Goal: Task Accomplishment & Management: Manage account settings

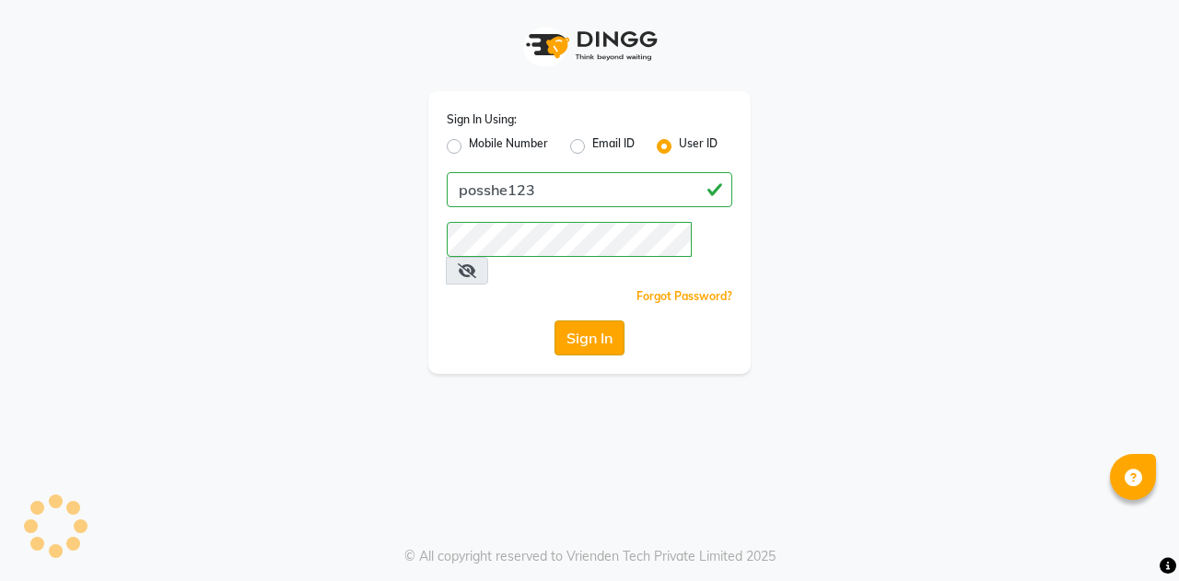
click at [584, 321] on button "Sign In" at bounding box center [590, 338] width 70 height 35
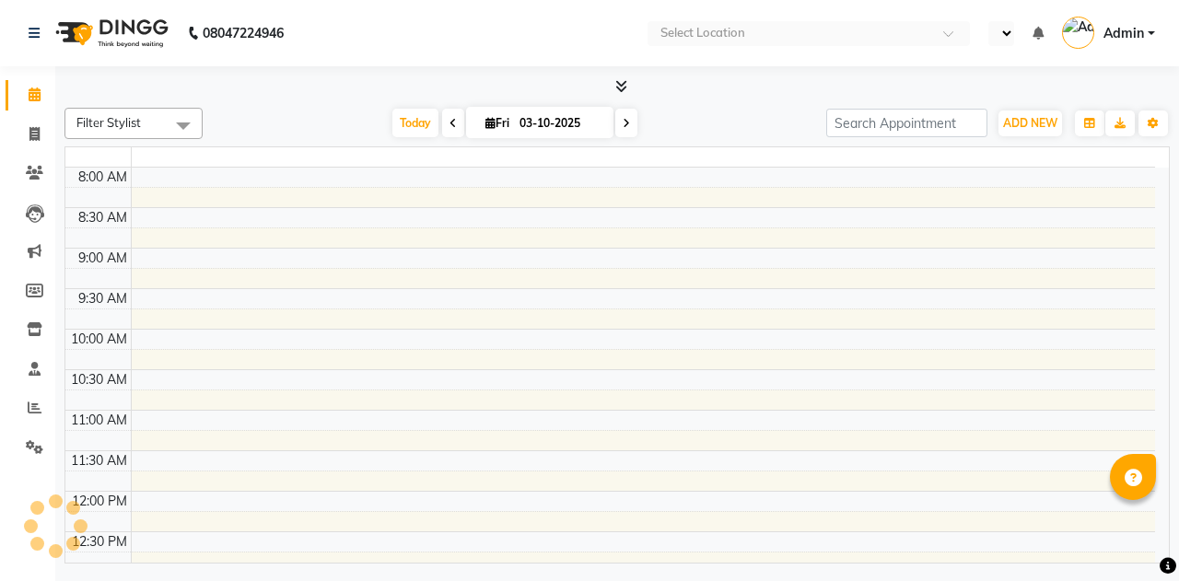
select select "en"
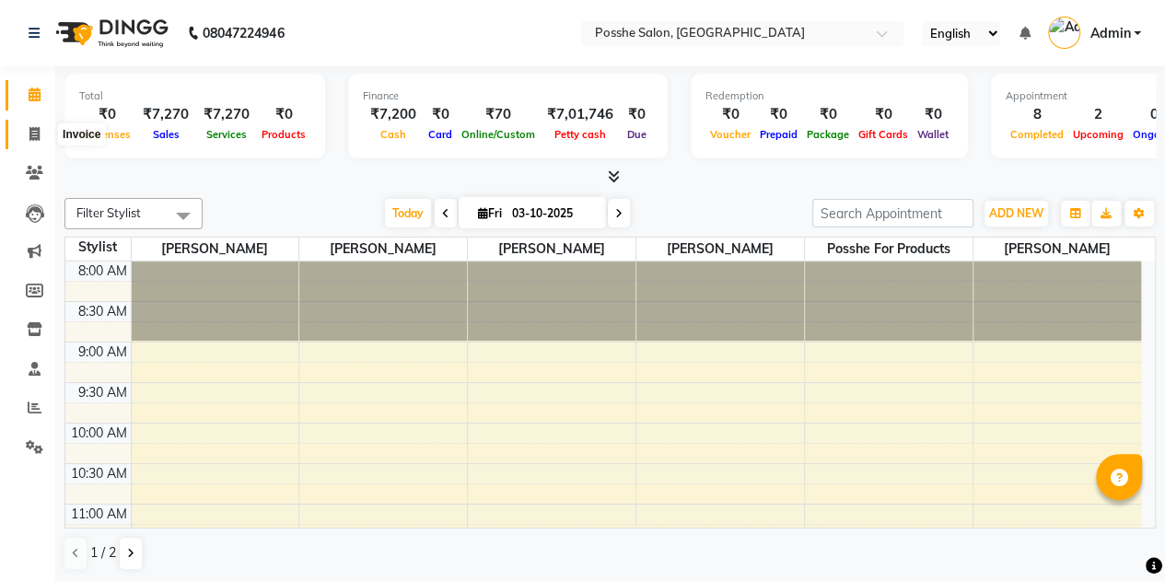
click at [35, 139] on icon at bounding box center [34, 134] width 10 height 14
select select "service"
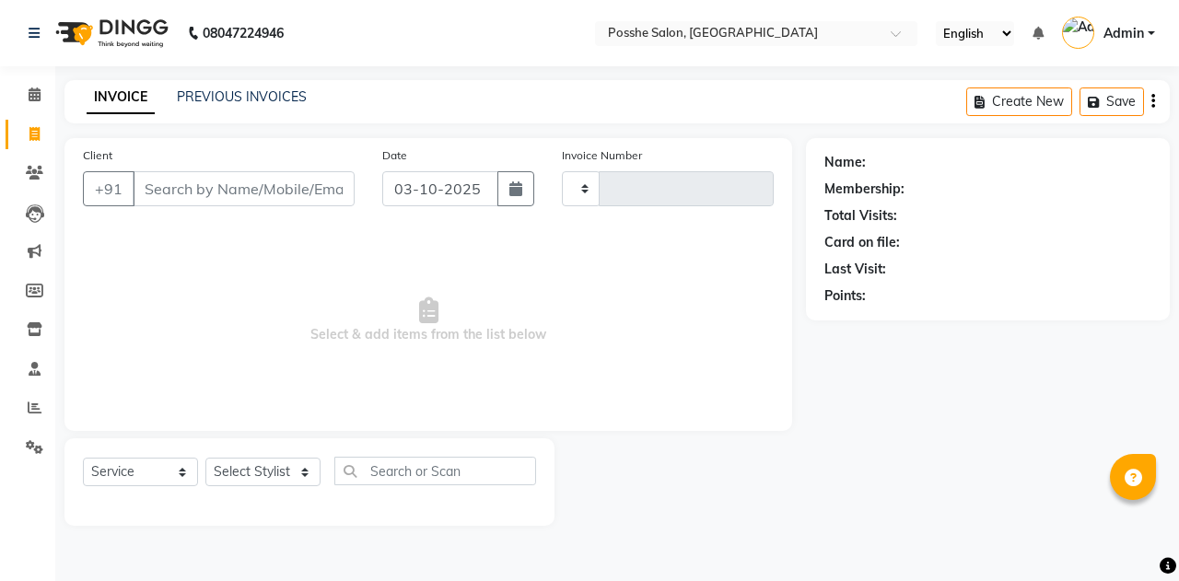
type input "2703"
select select "6052"
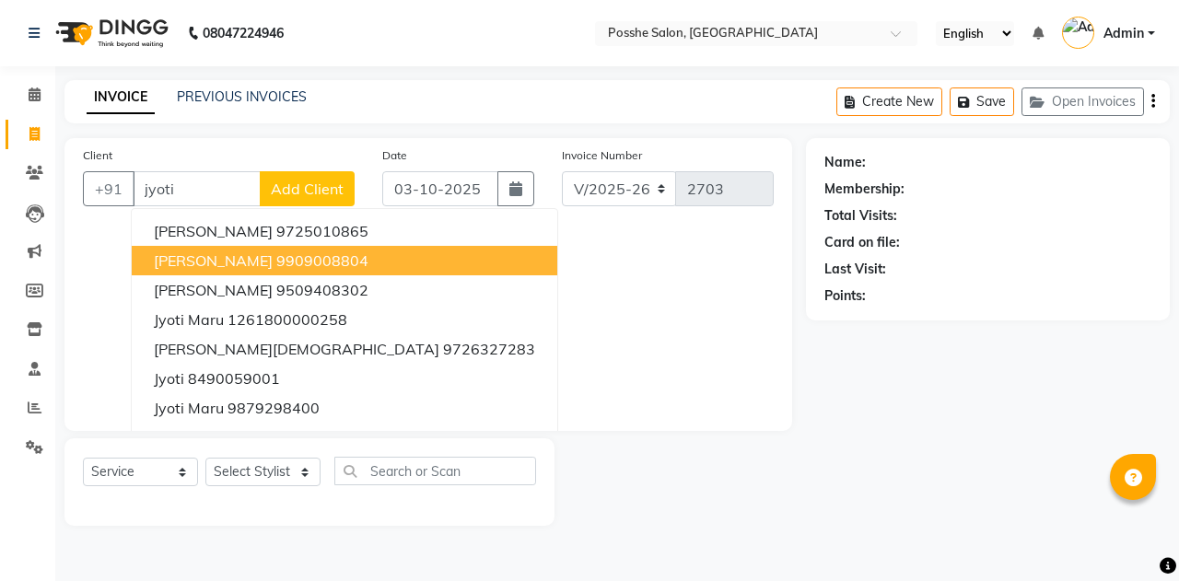
click at [479, 214] on div "Date 03-10-2025" at bounding box center [459, 184] width 180 height 76
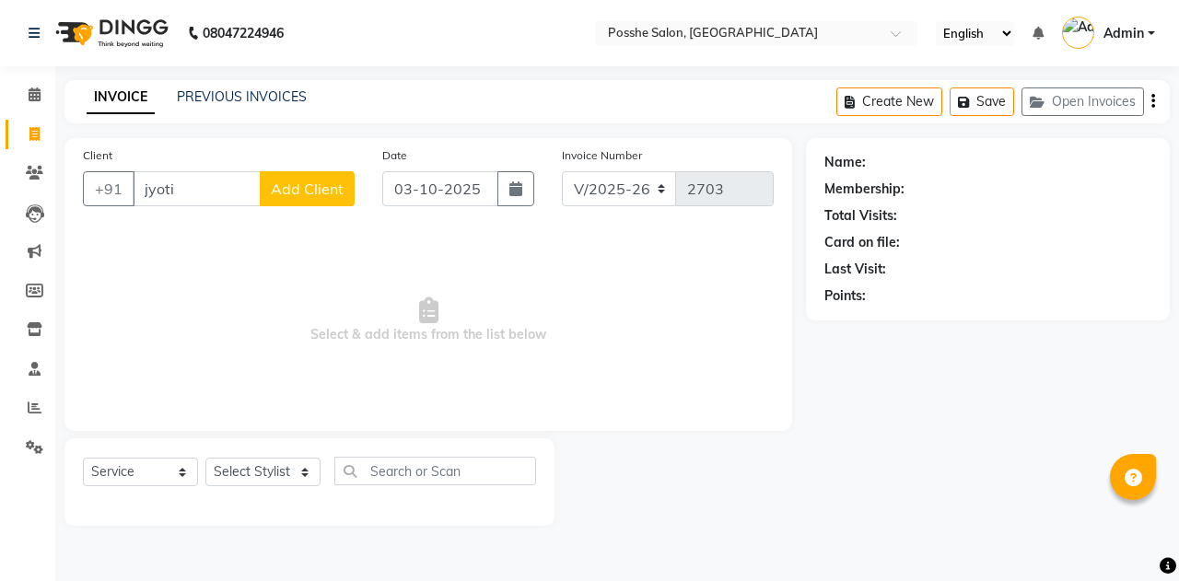
click at [234, 166] on div "Client +91 jyoti Add Client" at bounding box center [218, 184] width 299 height 76
click at [232, 187] on input "jyoti" at bounding box center [197, 188] width 128 height 35
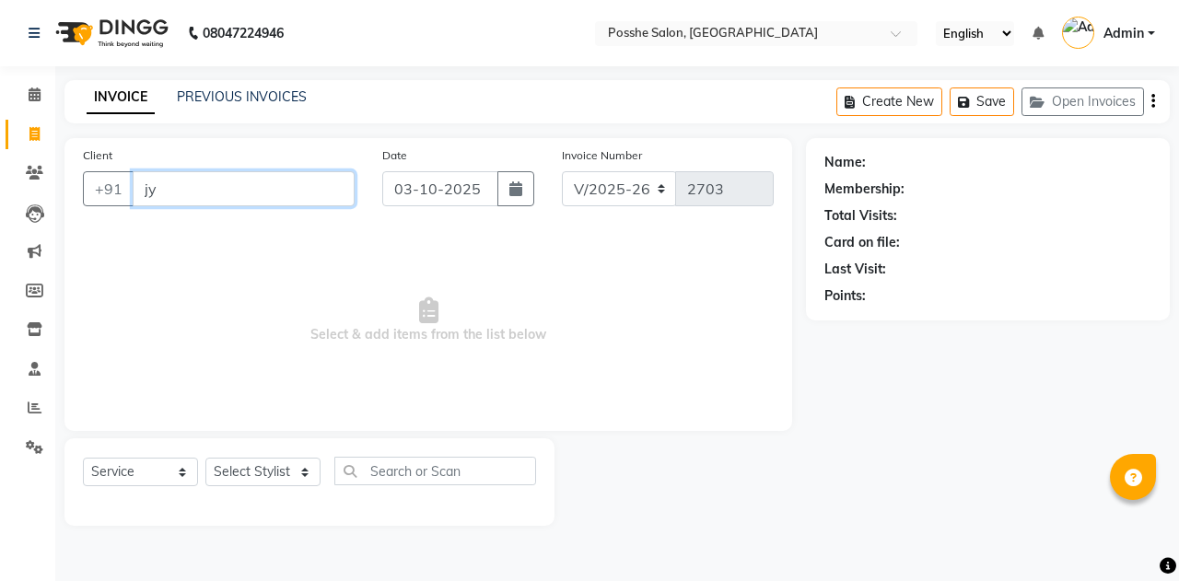
type input "j"
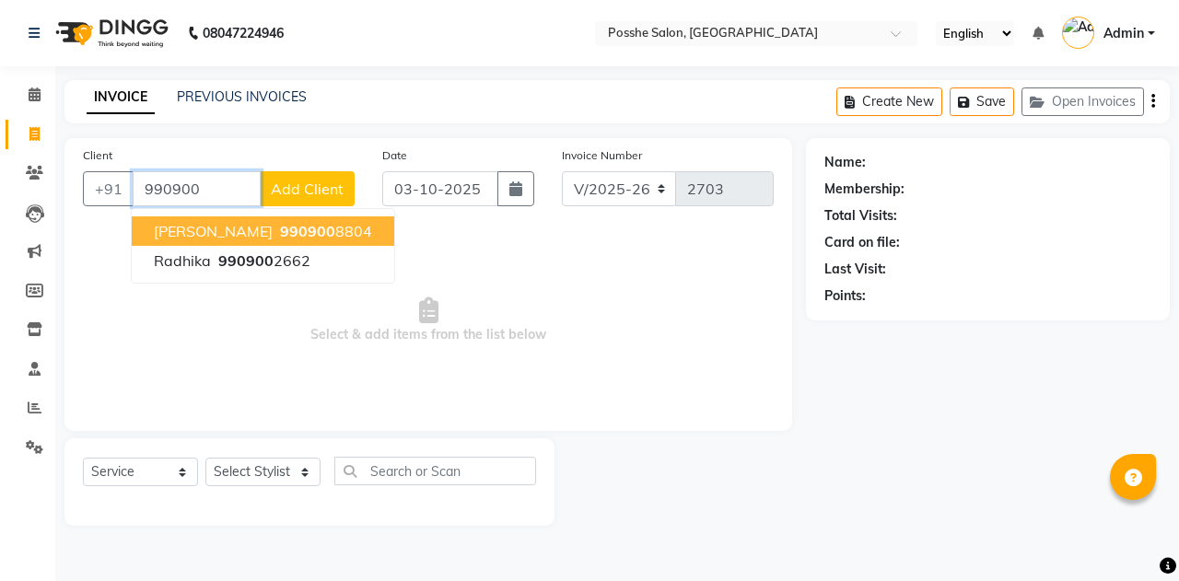
click at [196, 231] on span "jyoti singh" at bounding box center [213, 231] width 119 height 18
type input "9909008804"
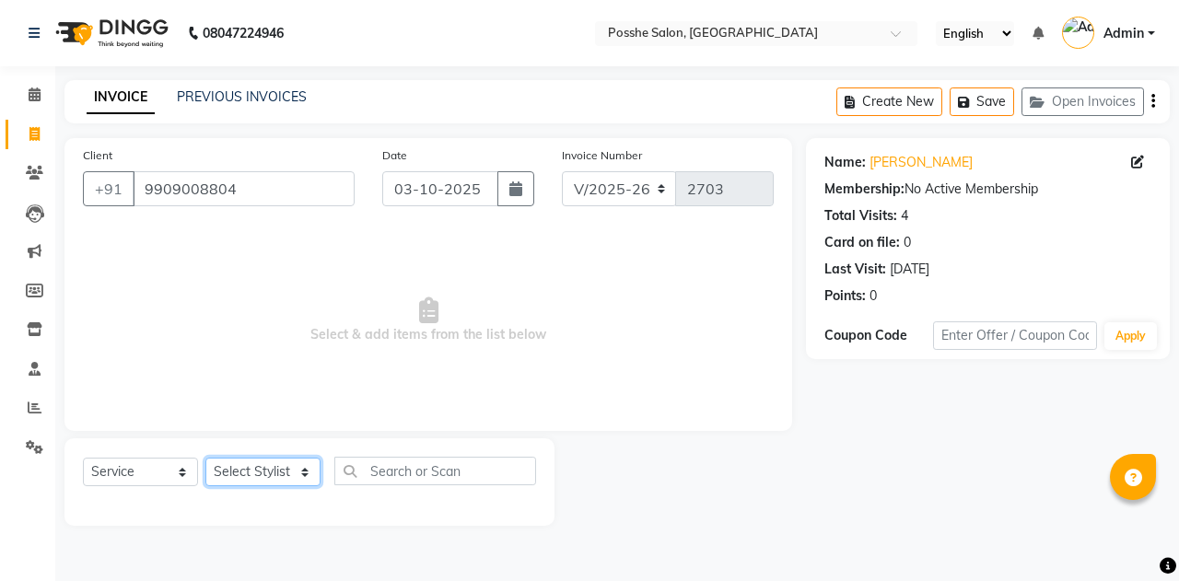
click at [249, 478] on select "Select Stylist Faheem Salmani Farheen Shaikh Kamal Chand Posshe for products Ra…" at bounding box center [262, 472] width 115 height 29
select select "43693"
click at [205, 458] on select "Select Stylist Faheem Salmani Farheen Shaikh Kamal Chand Posshe for products Ra…" at bounding box center [262, 472] width 115 height 29
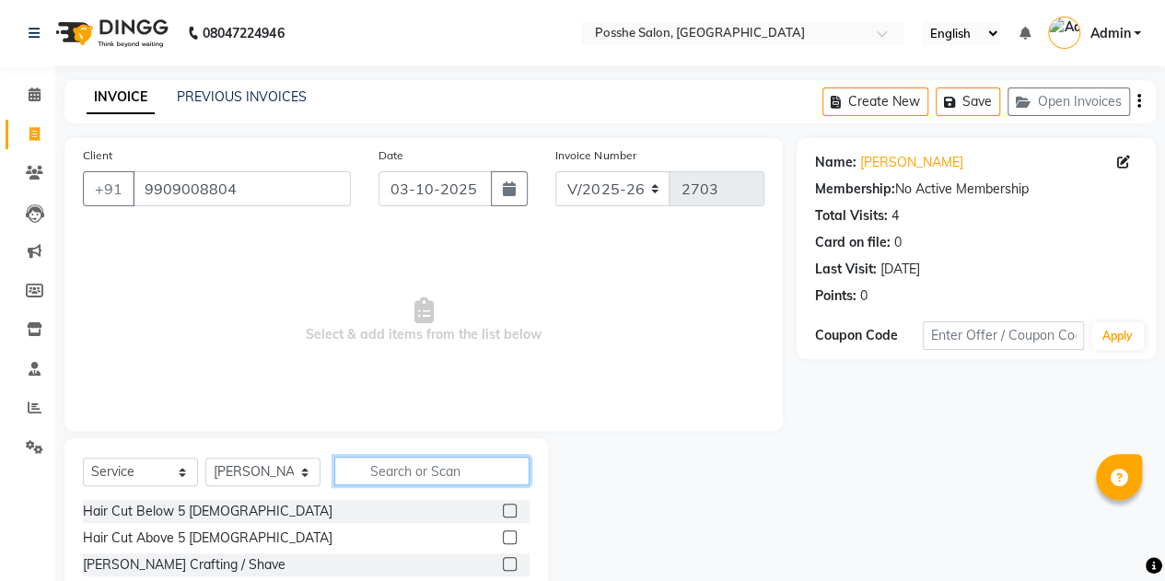
click at [393, 469] on input "text" at bounding box center [431, 471] width 195 height 29
type input "root"
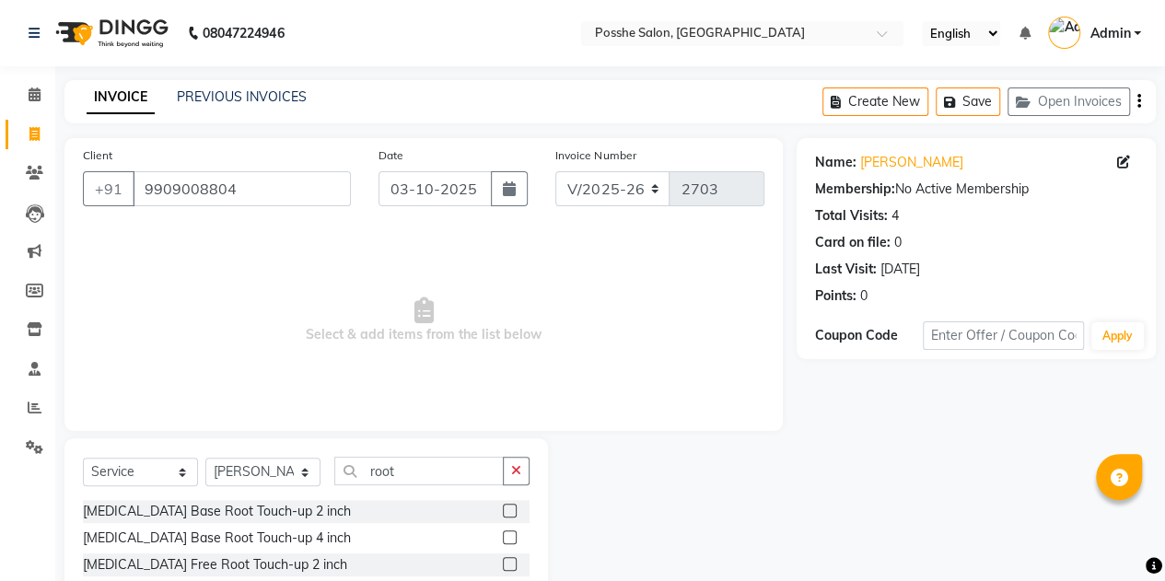
click at [510, 511] on label at bounding box center [510, 511] width 14 height 14
click at [510, 511] on input "checkbox" at bounding box center [509, 512] width 12 height 12
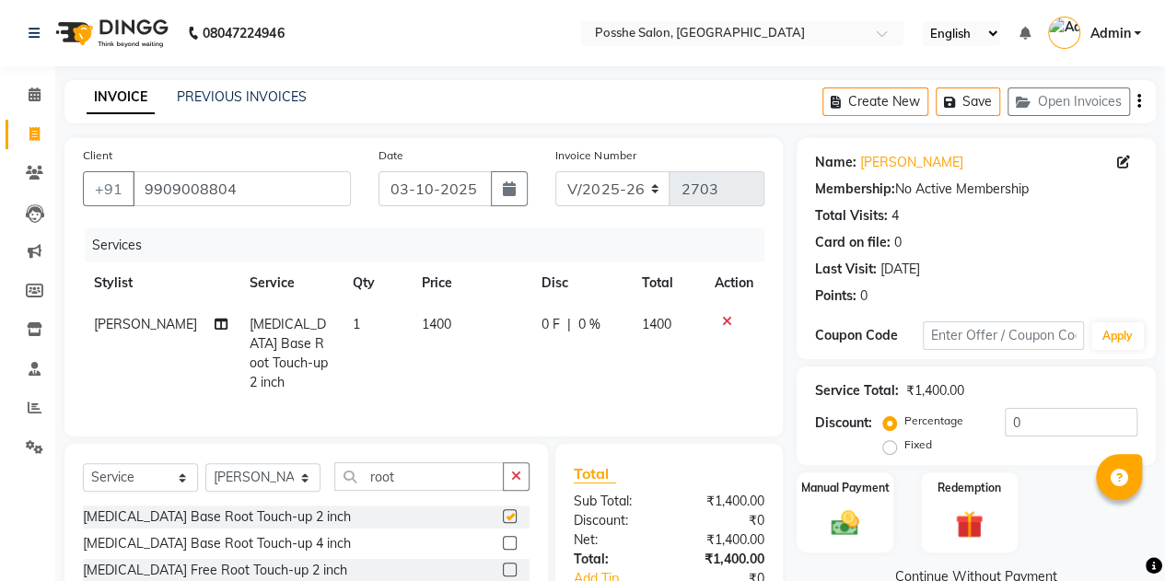
checkbox input "false"
click at [442, 316] on td "1400" at bounding box center [471, 354] width 120 height 100
select select "43693"
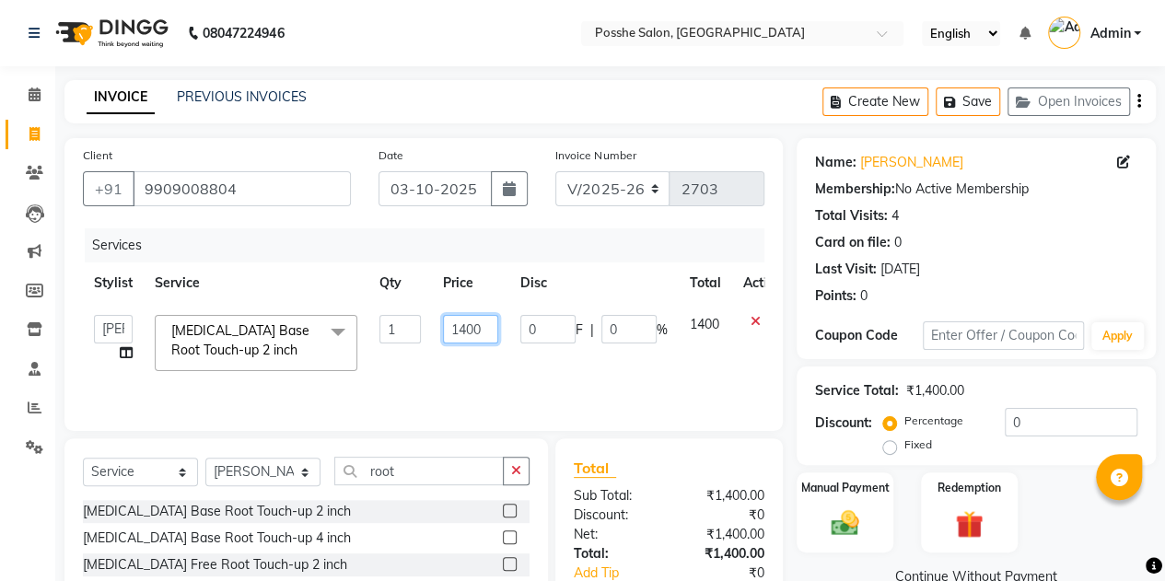
click at [470, 334] on input "1400" at bounding box center [470, 329] width 55 height 29
type input "1200"
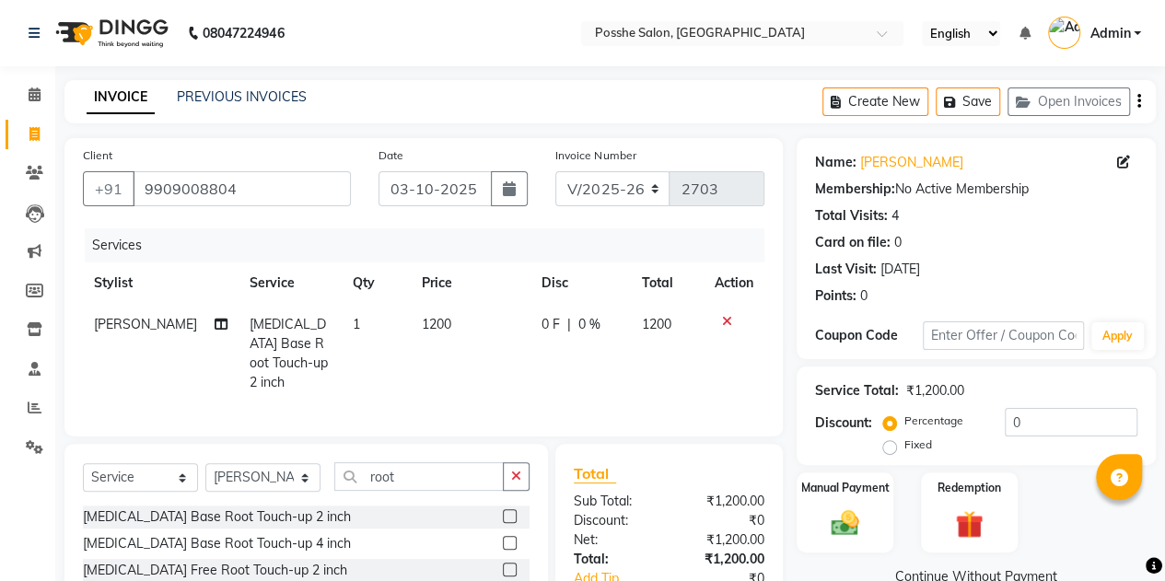
click at [531, 357] on td "0 F | 0 %" at bounding box center [581, 354] width 100 height 100
select select "43693"
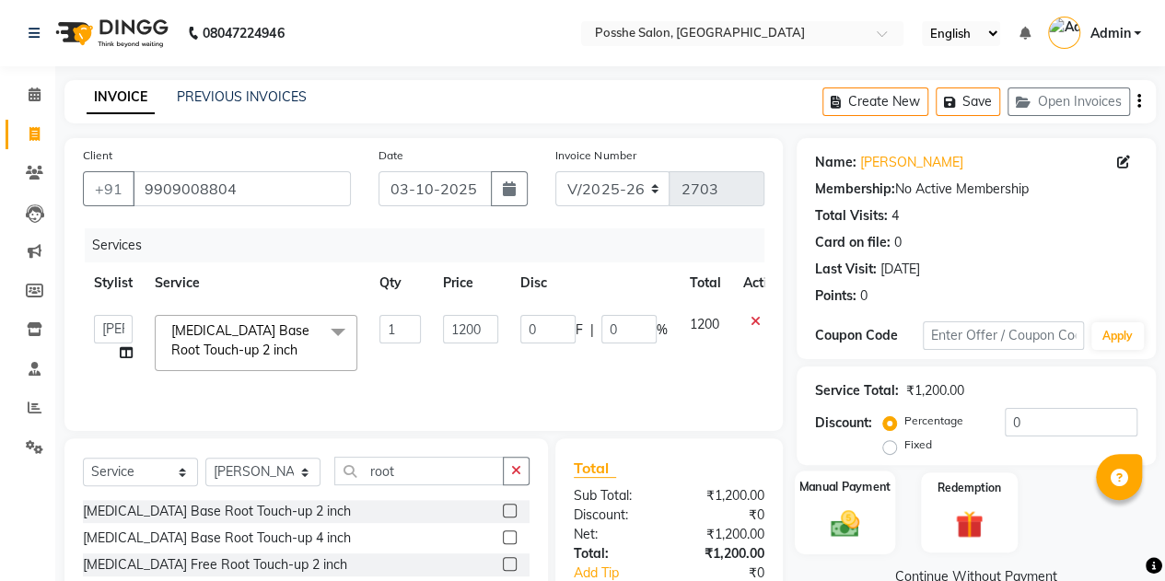
scroll to position [115, 0]
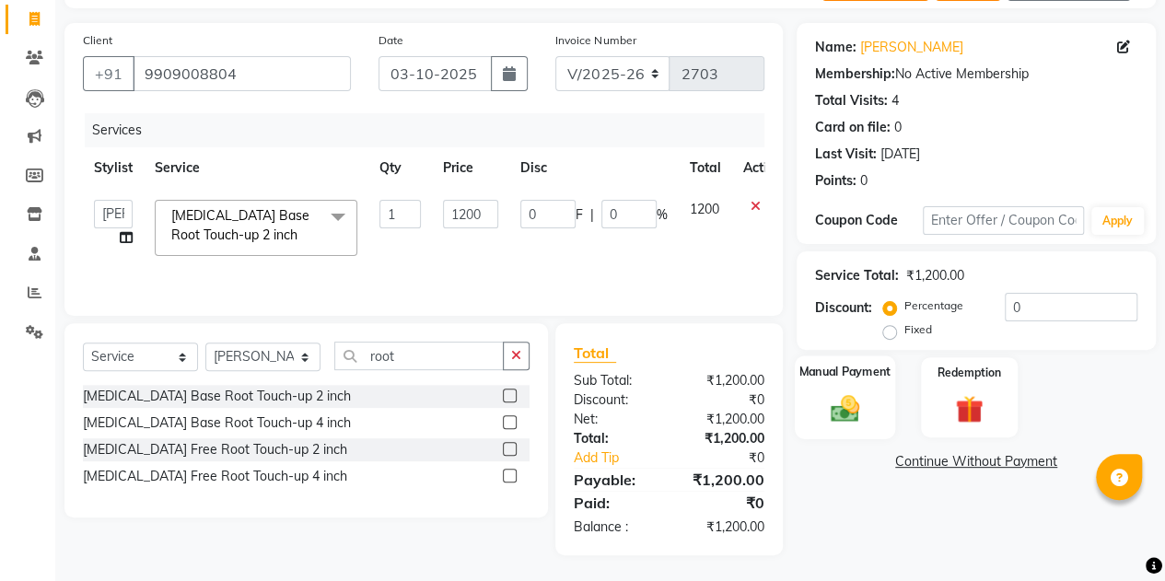
click at [837, 399] on img at bounding box center [845, 408] width 47 height 33
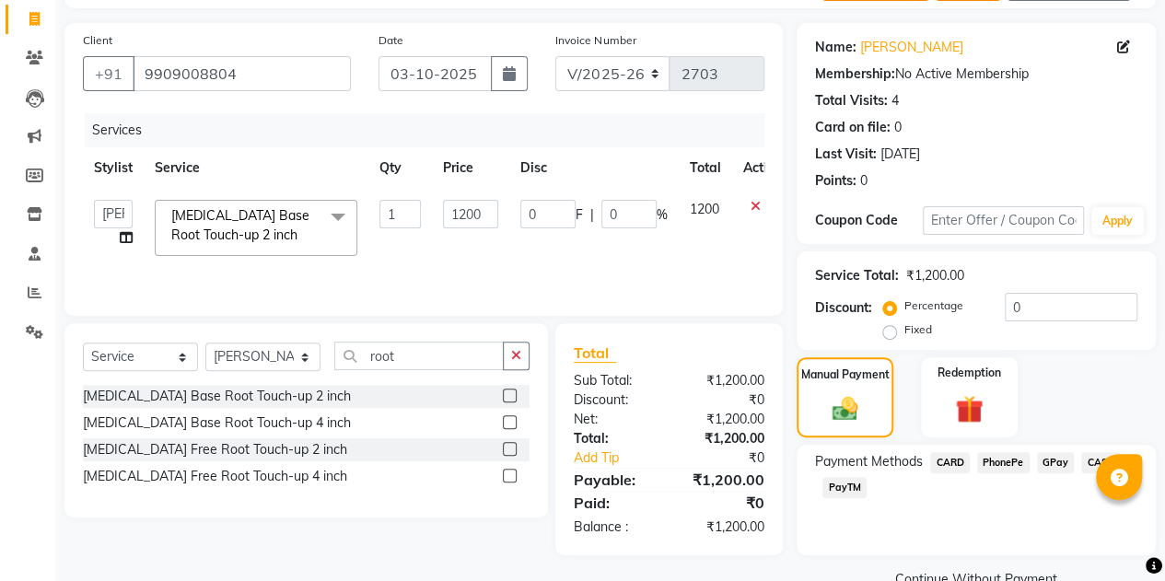
click at [842, 494] on span "PayTM" at bounding box center [845, 487] width 44 height 21
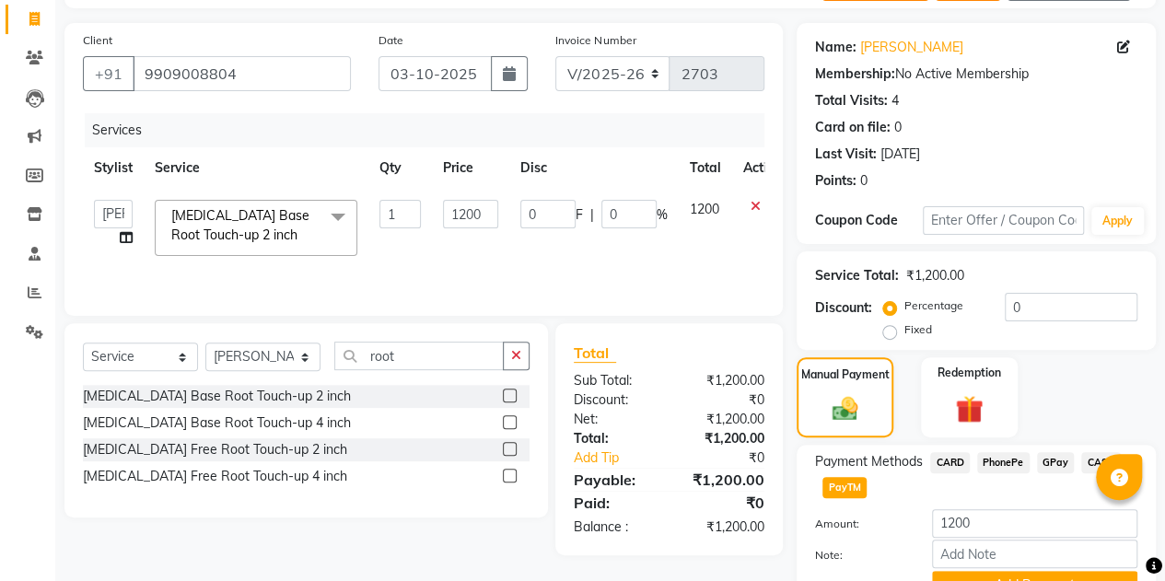
scroll to position [205, 0]
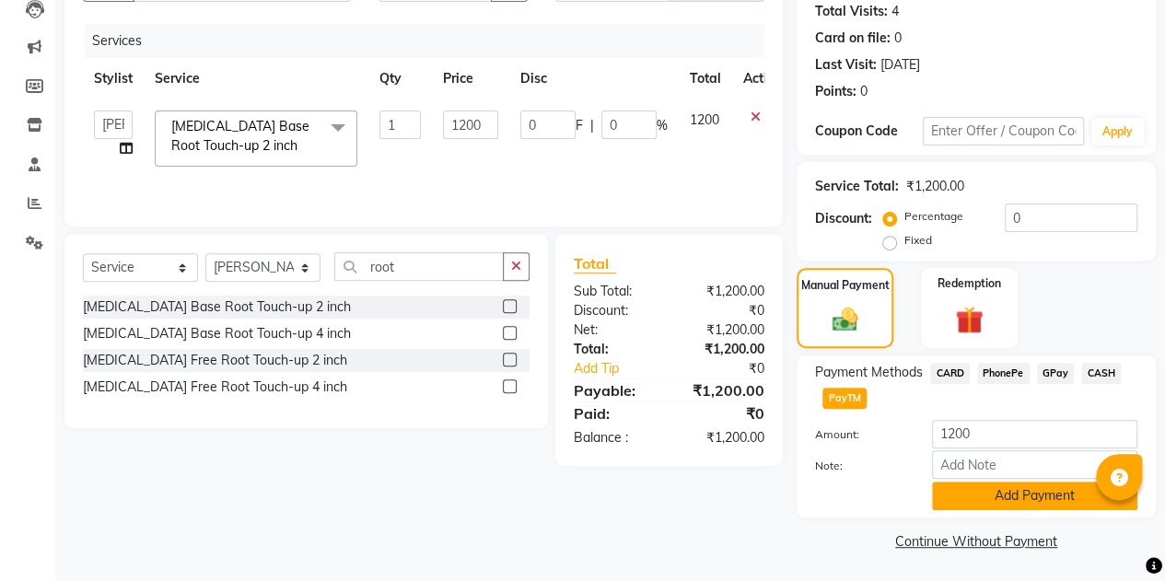
click at [1001, 502] on button "Add Payment" at bounding box center [1034, 496] width 205 height 29
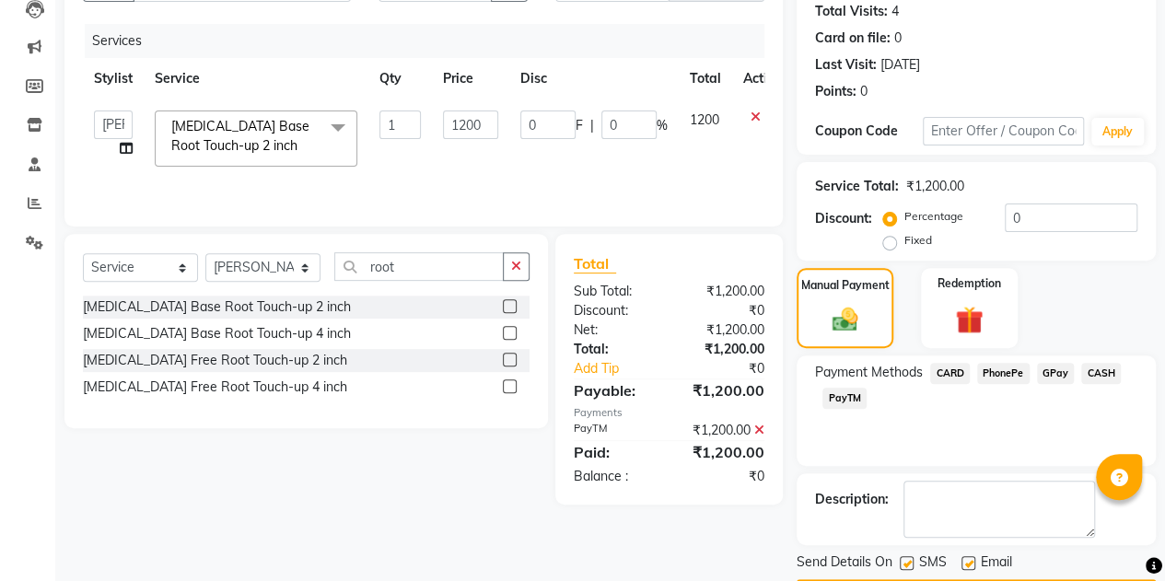
scroll to position [256, 0]
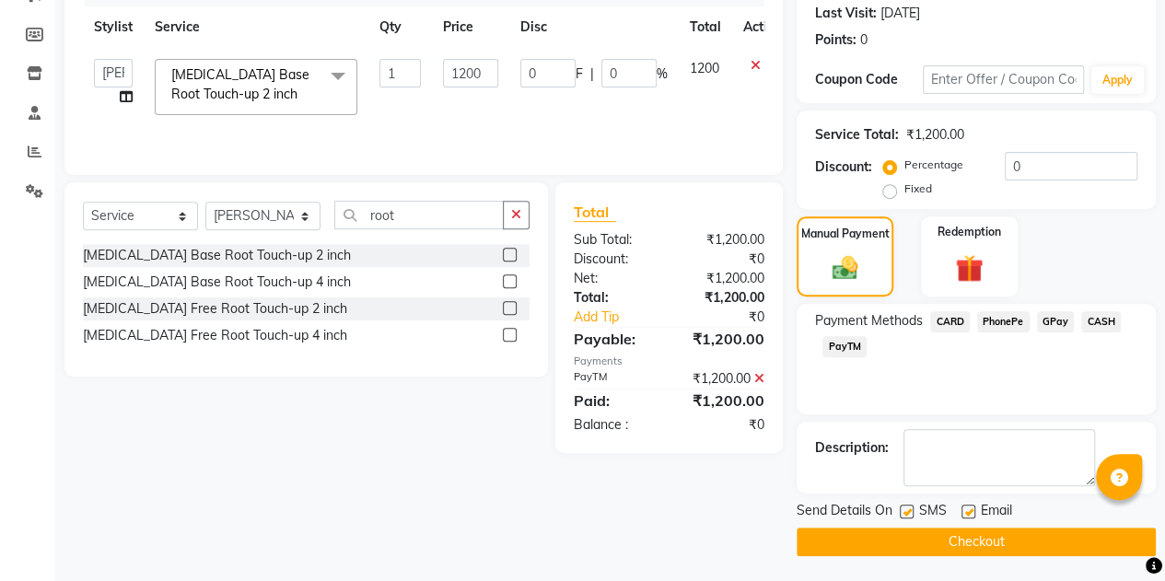
click at [969, 510] on label at bounding box center [969, 512] width 14 height 14
click at [969, 510] on input "checkbox" at bounding box center [968, 513] width 12 height 12
checkbox input "false"
click at [908, 511] on label at bounding box center [907, 512] width 14 height 14
click at [908, 511] on input "checkbox" at bounding box center [906, 513] width 12 height 12
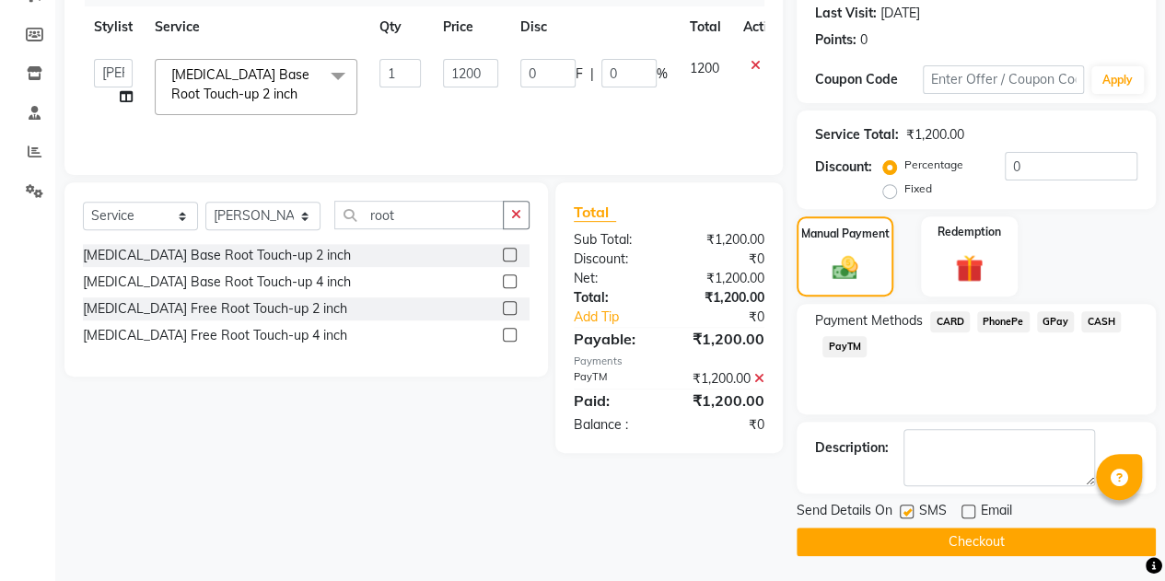
checkbox input "false"
click at [940, 535] on button "Checkout" at bounding box center [976, 542] width 359 height 29
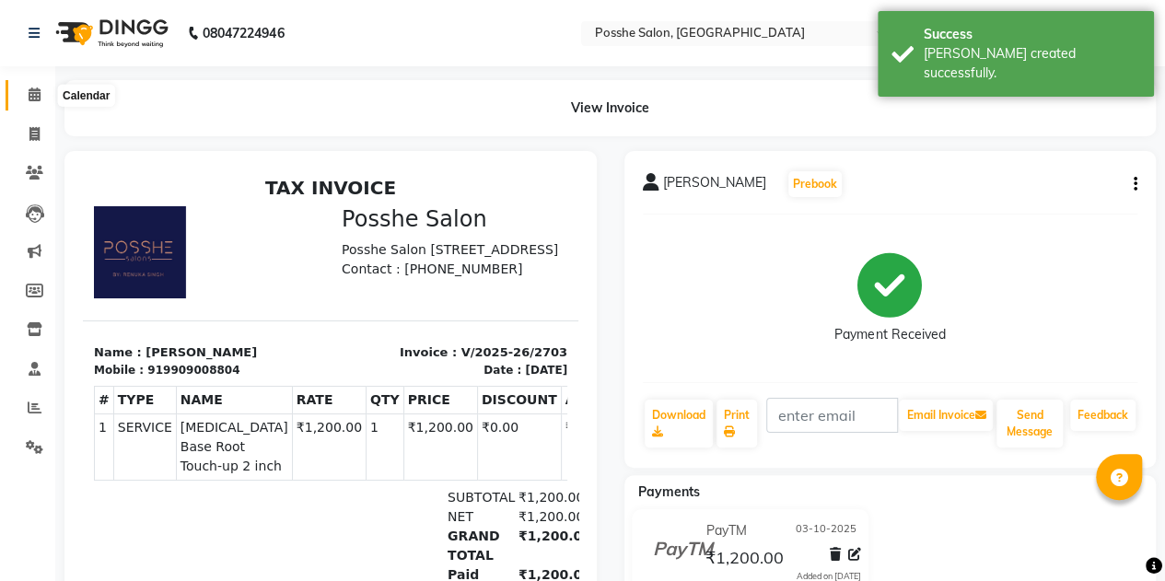
click at [31, 95] on icon at bounding box center [35, 95] width 12 height 14
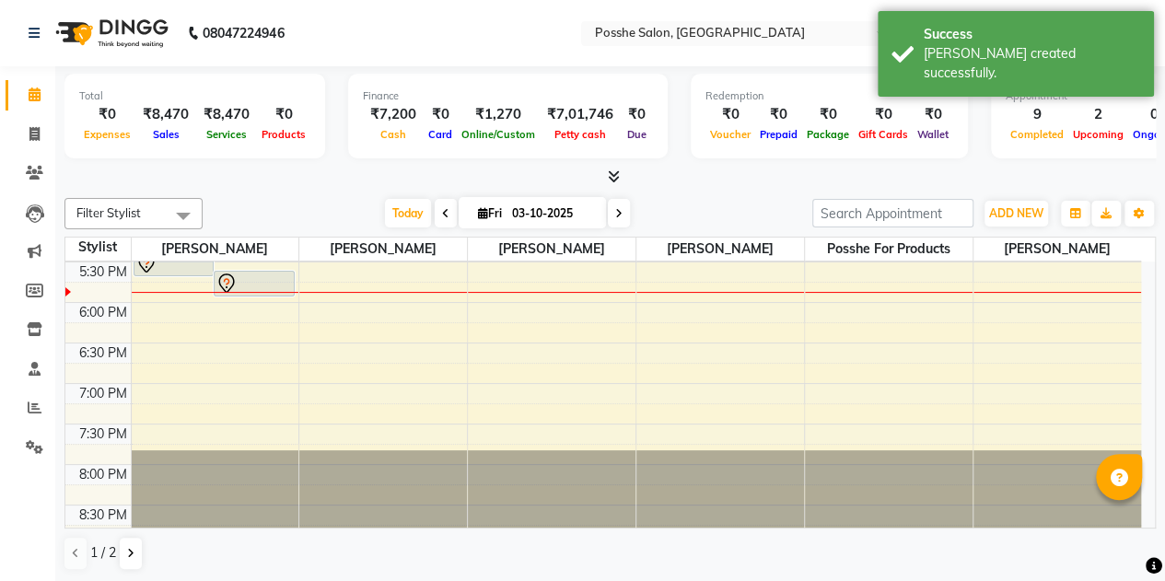
scroll to position [768, 0]
click at [356, 377] on div "8:00 AM 8:30 AM 9:00 AM 9:30 AM 10:00 AM 10:30 AM 11:00 AM 11:30 AM 12:00 PM 12…" at bounding box center [603, 19] width 1076 height 1053
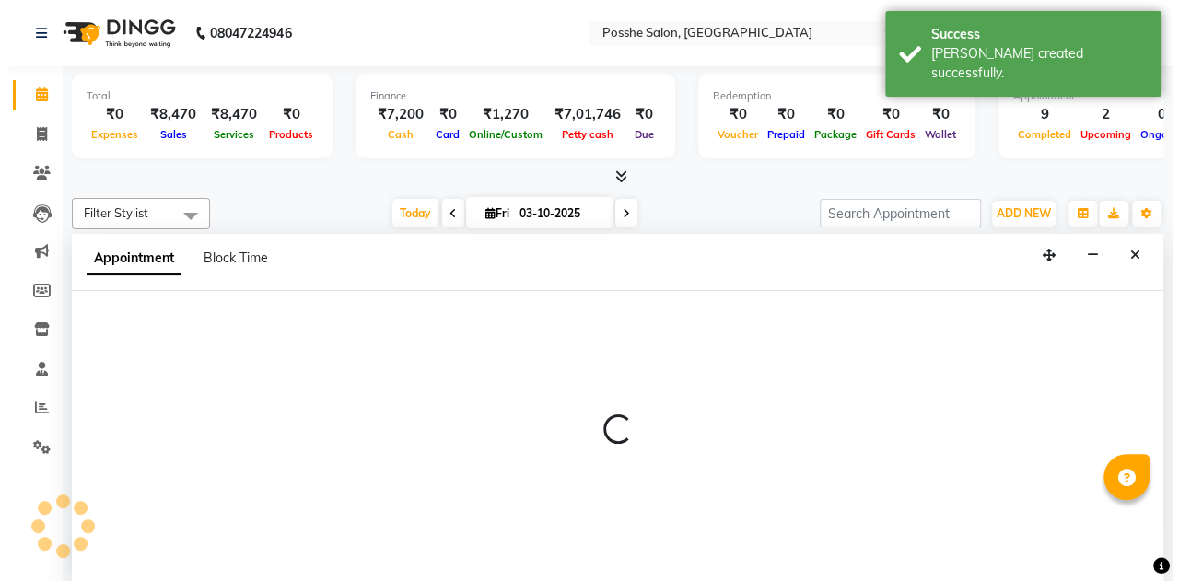
scroll to position [0, 0]
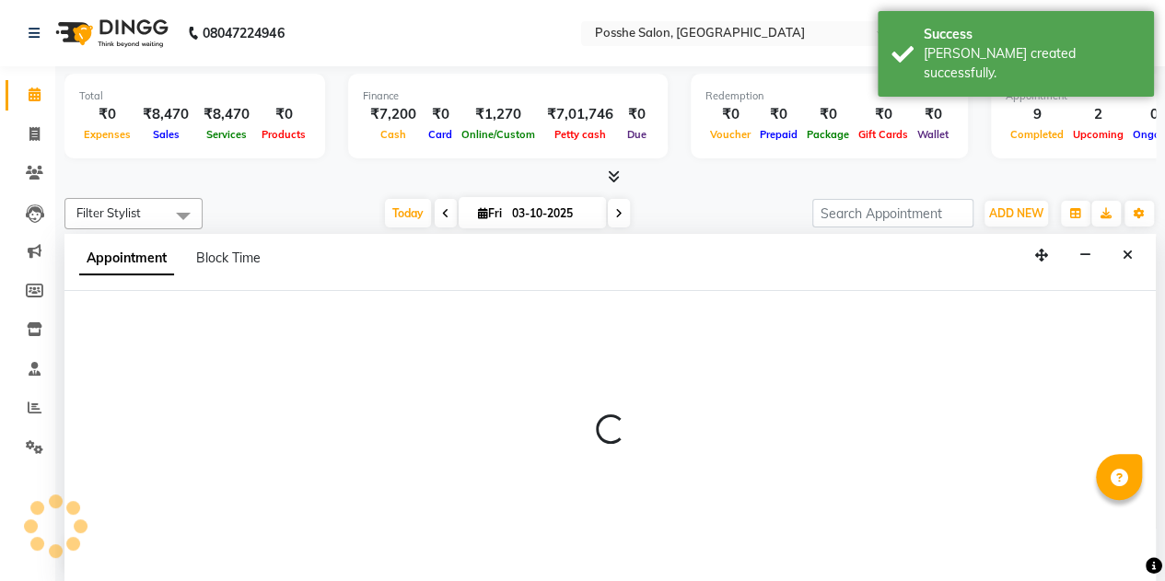
select select "43693"
select select "tentative"
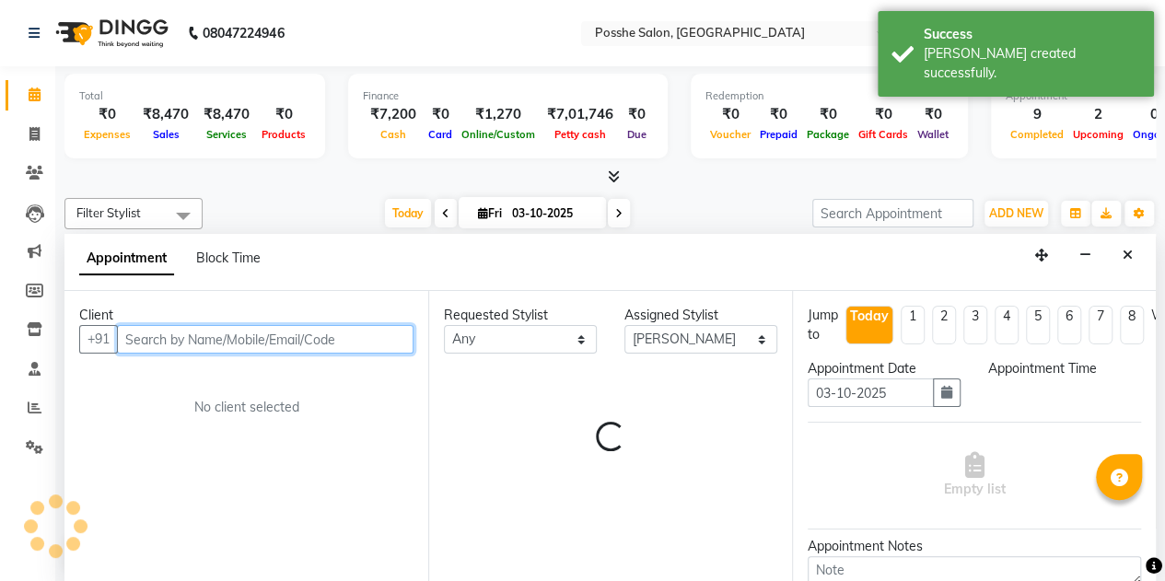
select select "1140"
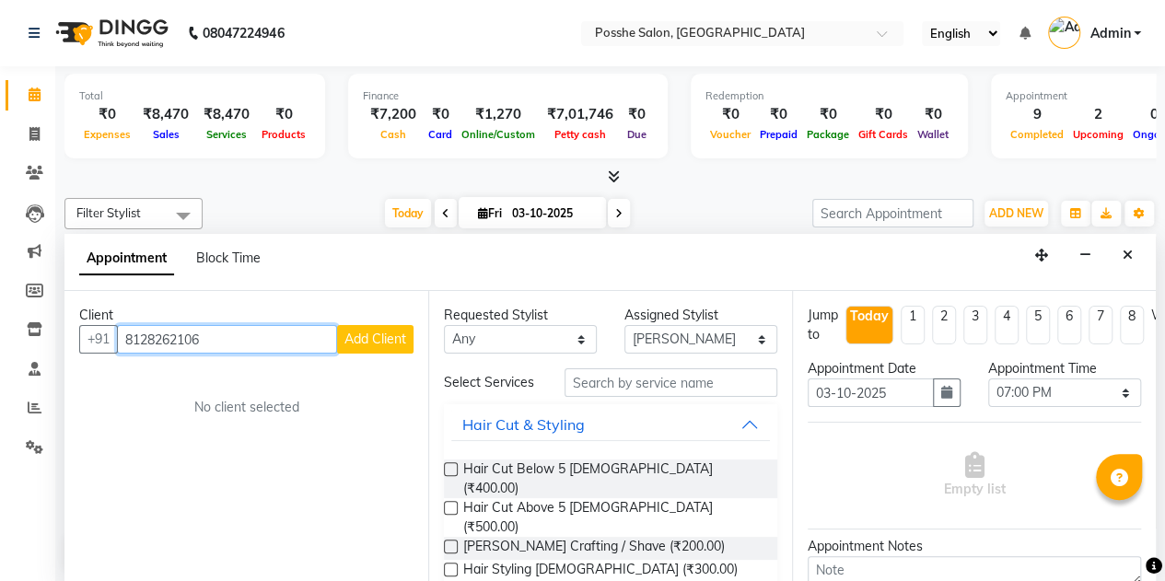
type input "8128262106"
click at [369, 338] on span "Add Client" at bounding box center [376, 339] width 62 height 17
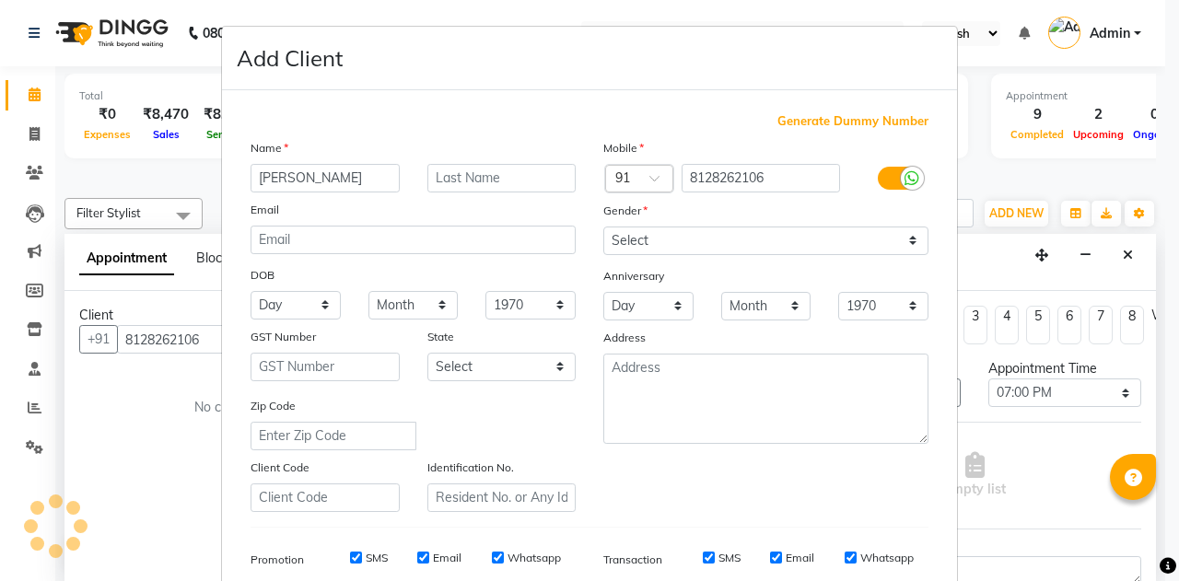
type input "nihir"
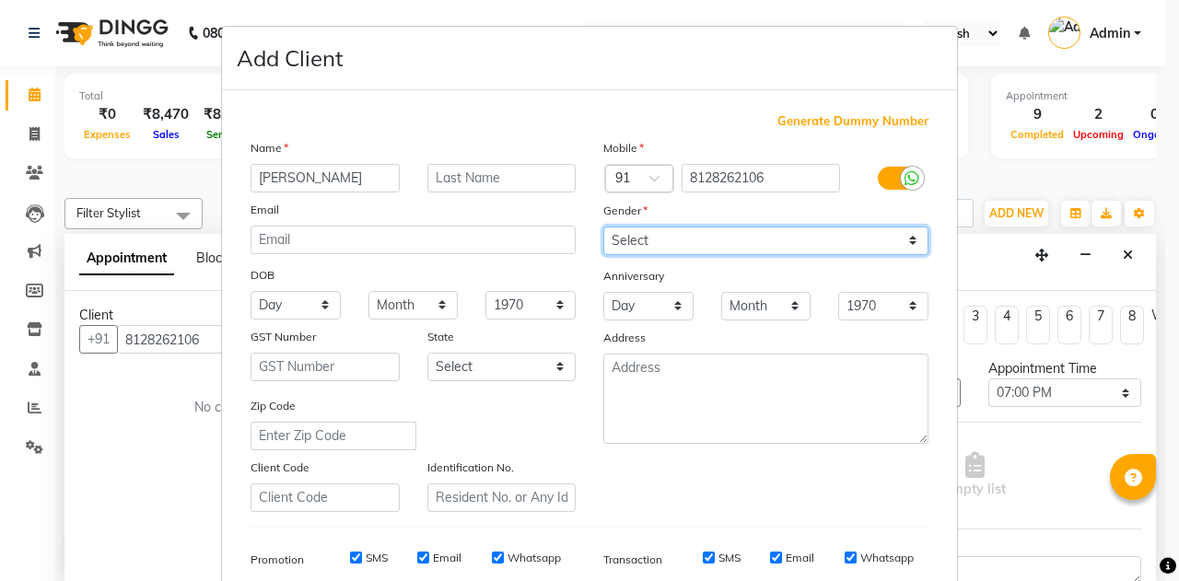
click at [693, 237] on select "Select Male Female Other Prefer Not To Say" at bounding box center [765, 241] width 325 height 29
select select "male"
click at [603, 227] on select "Select Male Female Other Prefer Not To Say" at bounding box center [765, 241] width 325 height 29
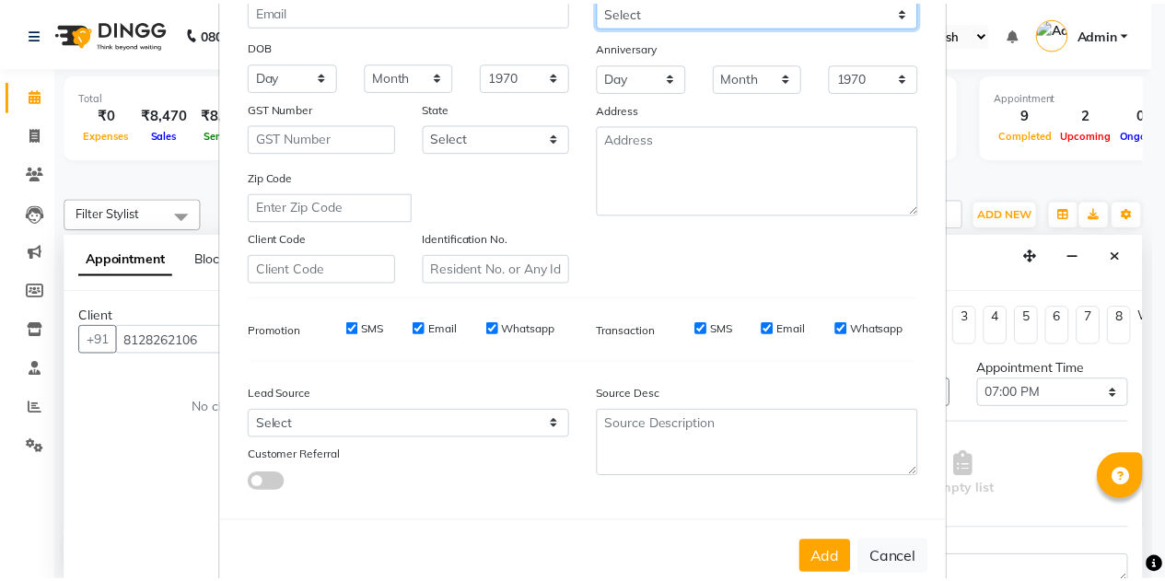
scroll to position [265, 0]
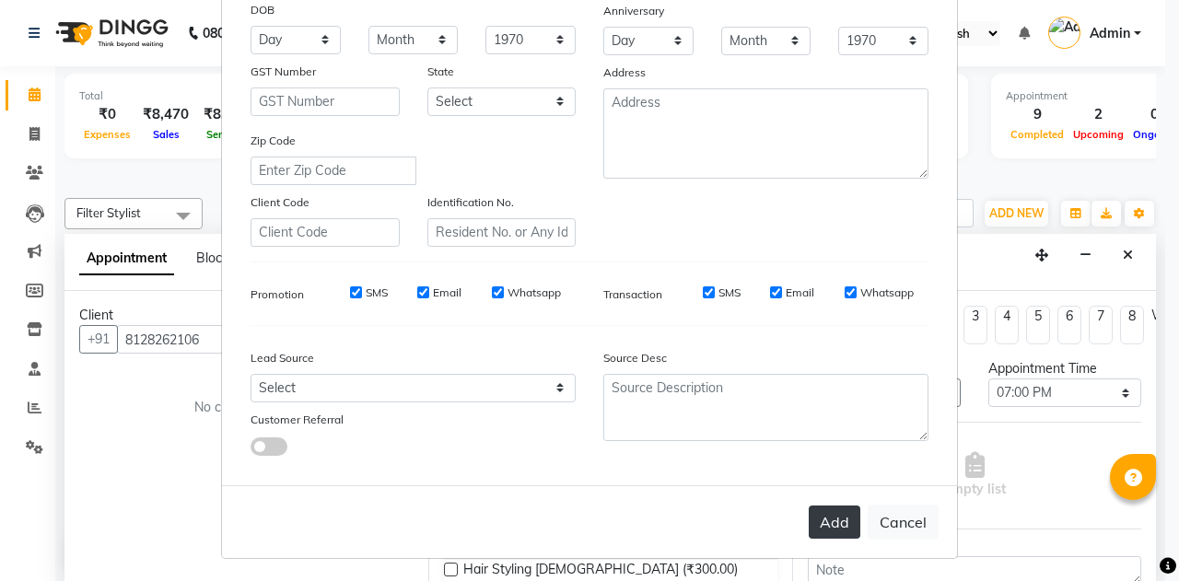
click at [830, 506] on button "Add" at bounding box center [835, 522] width 52 height 33
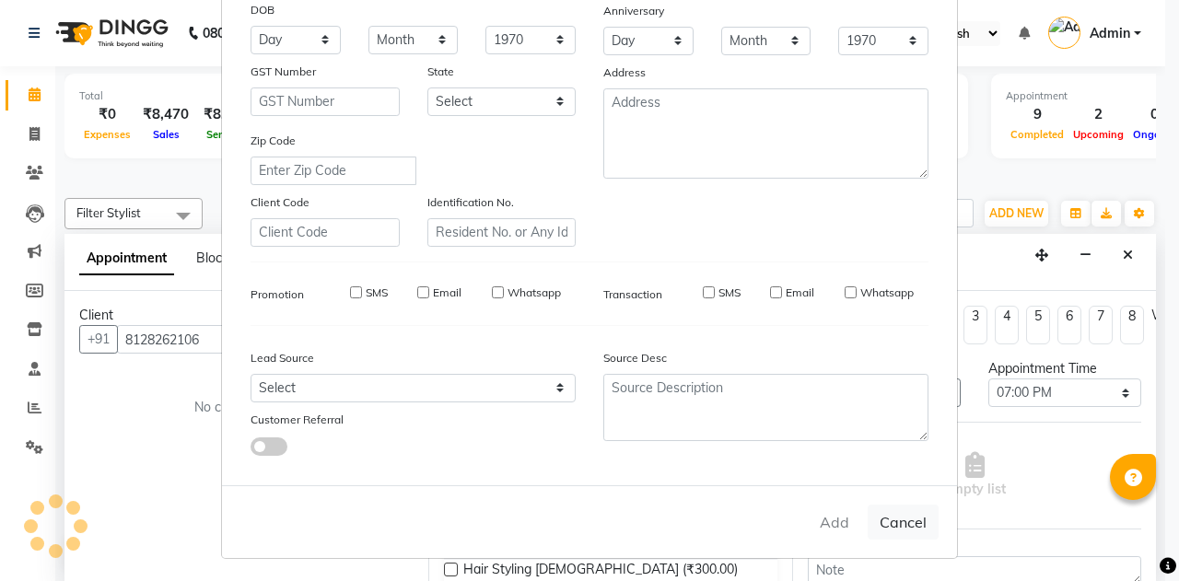
select select
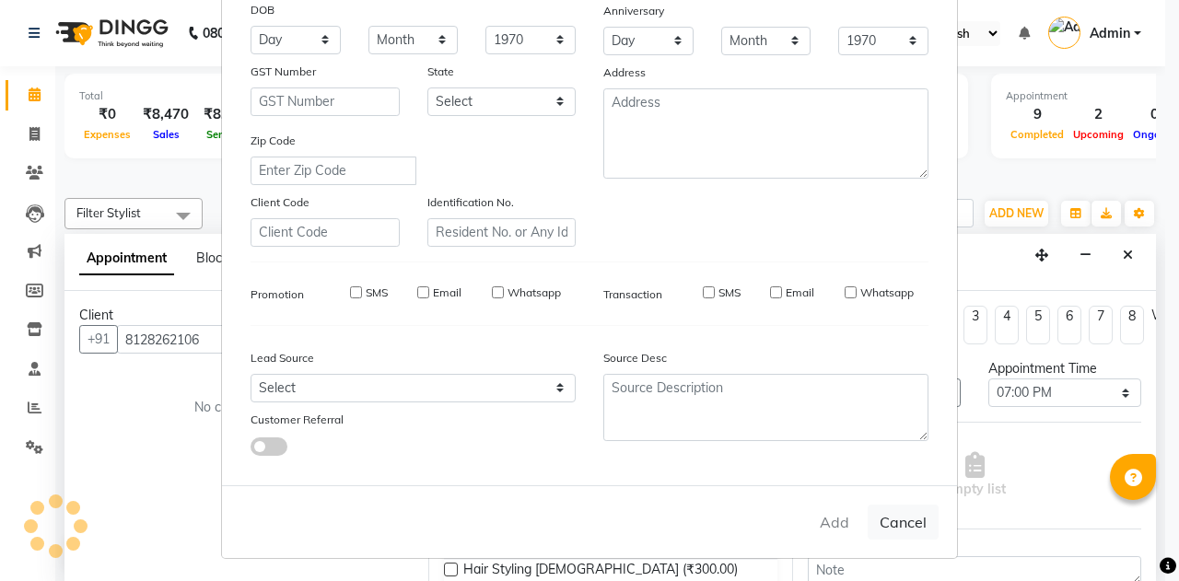
select select
checkbox input "false"
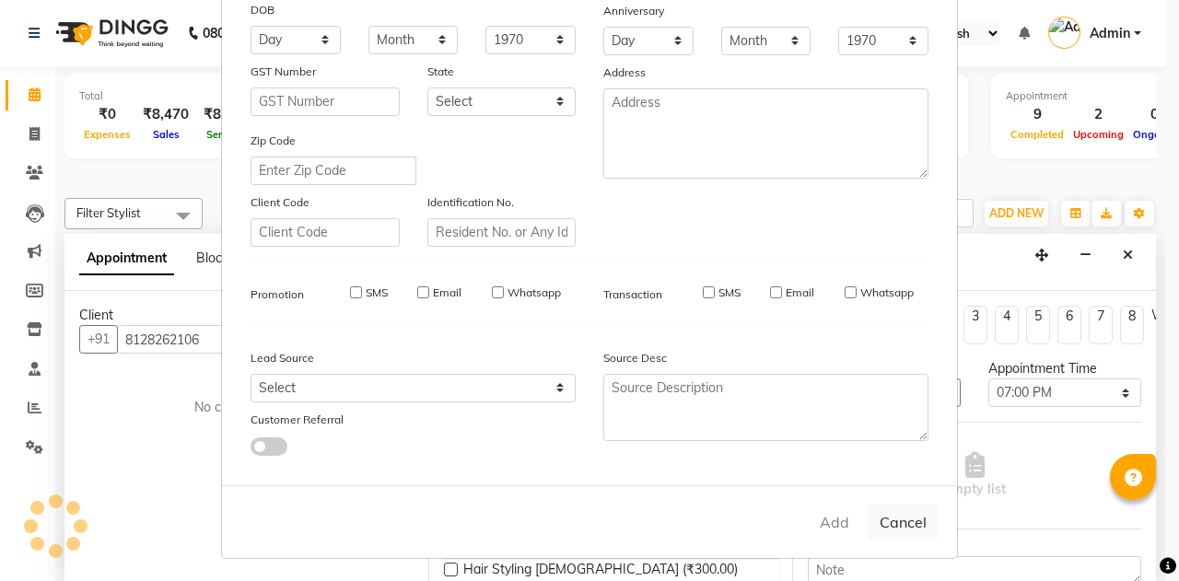
checkbox input "false"
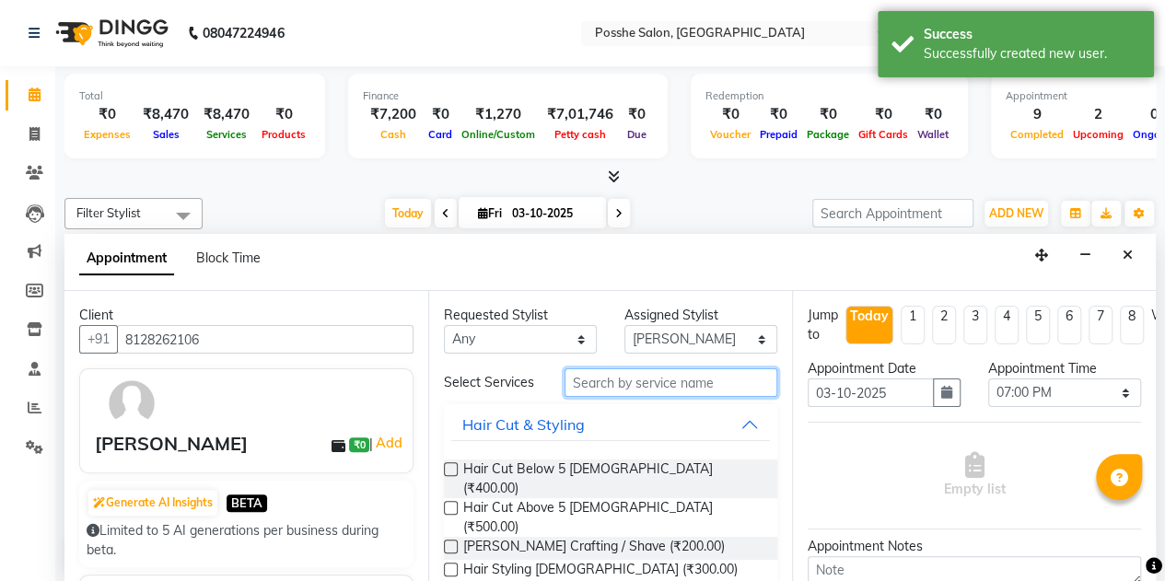
click at [688, 397] on input "text" at bounding box center [671, 383] width 213 height 29
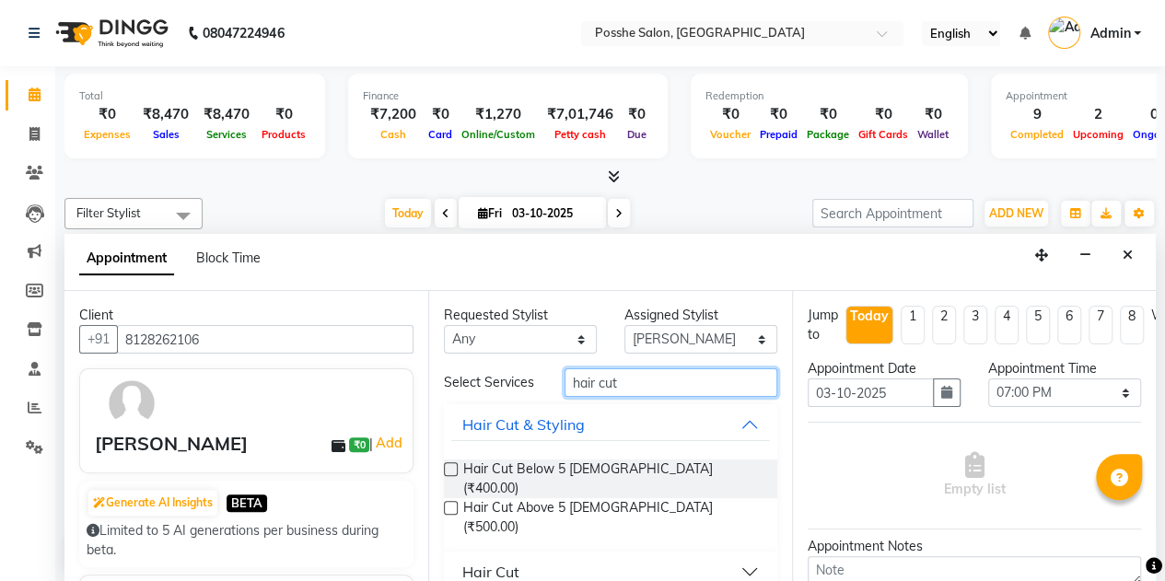
type input "hair cut"
click at [453, 501] on label at bounding box center [451, 508] width 14 height 14
click at [453, 504] on input "checkbox" at bounding box center [450, 510] width 12 height 12
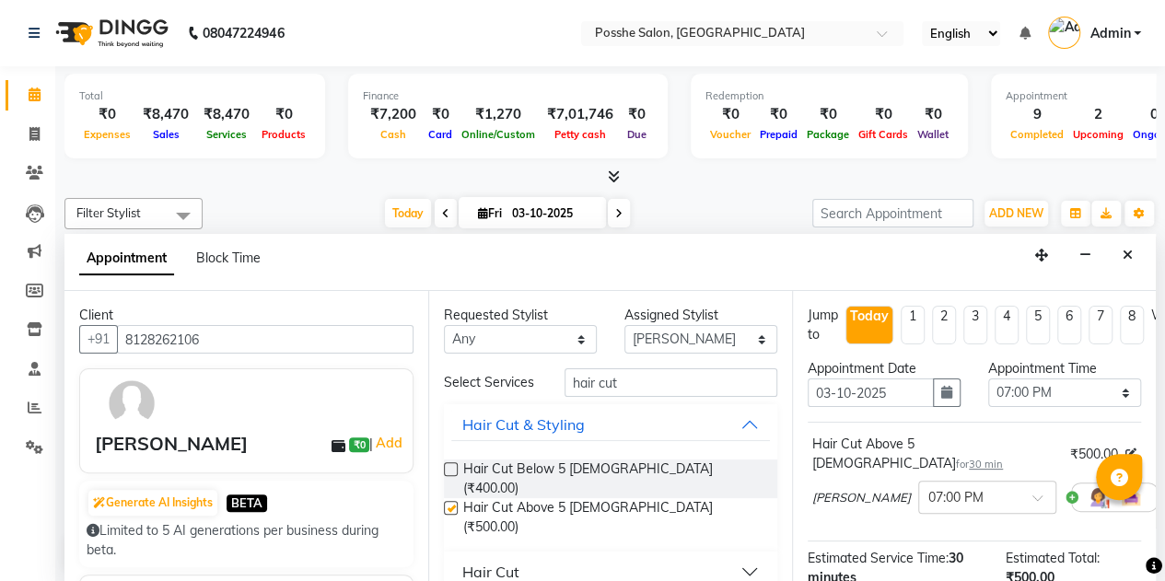
checkbox input "false"
click at [643, 384] on input "hair cut" at bounding box center [671, 383] width 213 height 29
type input "h"
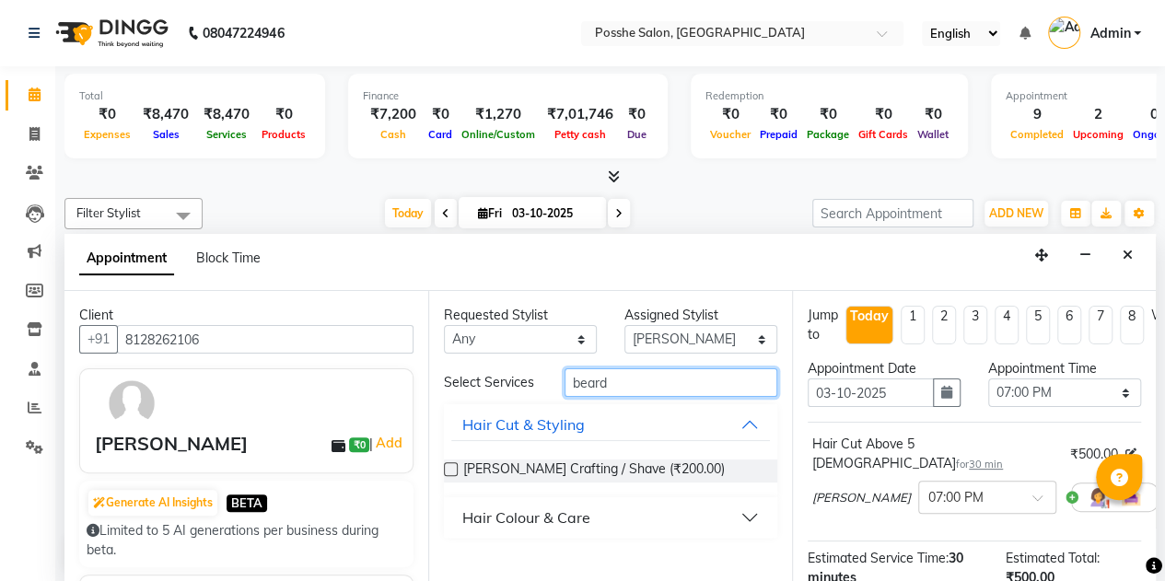
type input "beard"
click at [448, 467] on label at bounding box center [451, 470] width 14 height 14
click at [448, 467] on input "checkbox" at bounding box center [450, 471] width 12 height 12
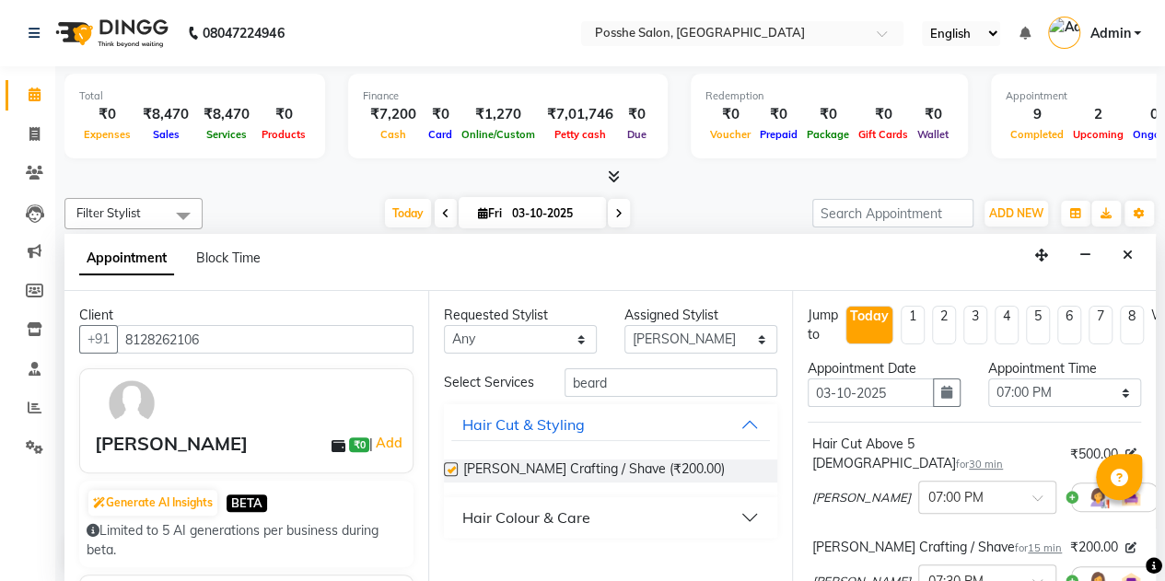
checkbox input "false"
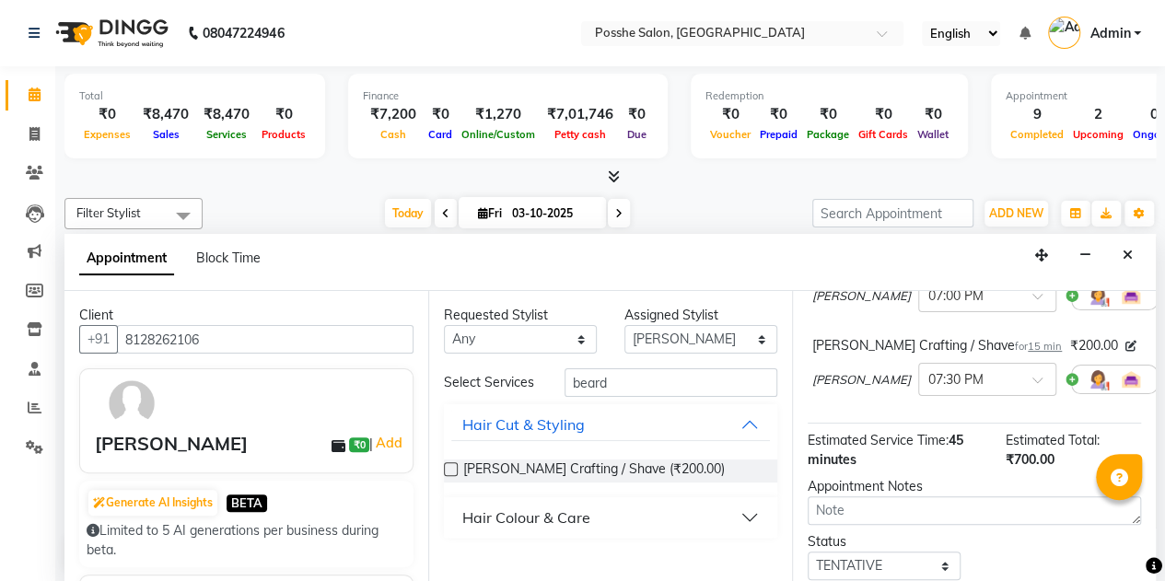
scroll to position [314, 0]
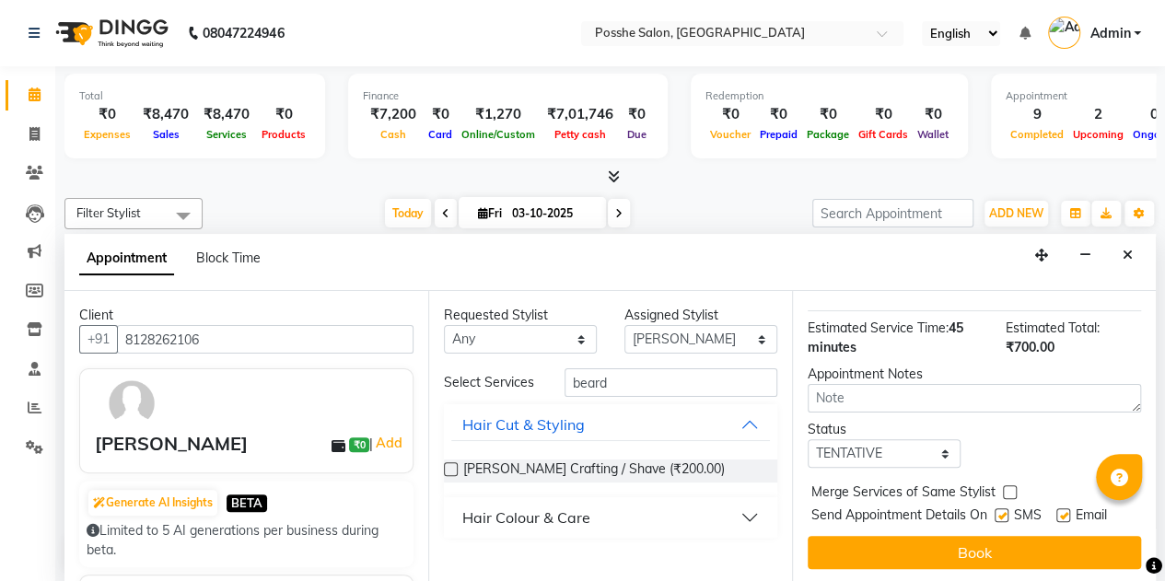
click at [999, 509] on label at bounding box center [1002, 516] width 14 height 14
click at [999, 511] on input "checkbox" at bounding box center [1001, 517] width 12 height 12
checkbox input "false"
click at [1067, 509] on label at bounding box center [1064, 516] width 14 height 14
click at [1067, 511] on input "checkbox" at bounding box center [1063, 517] width 12 height 12
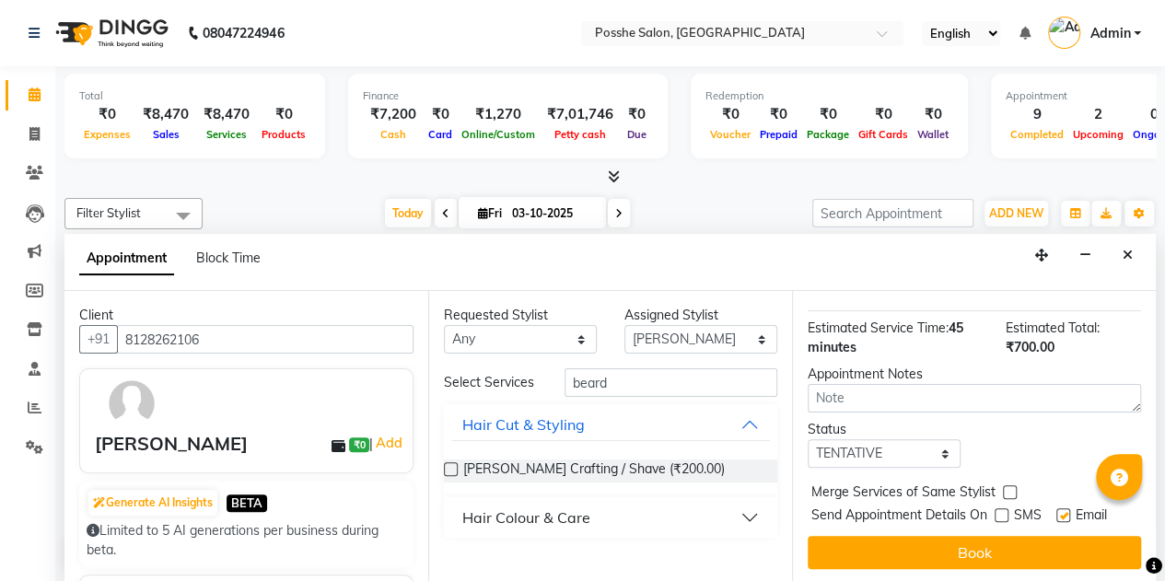
checkbox input "false"
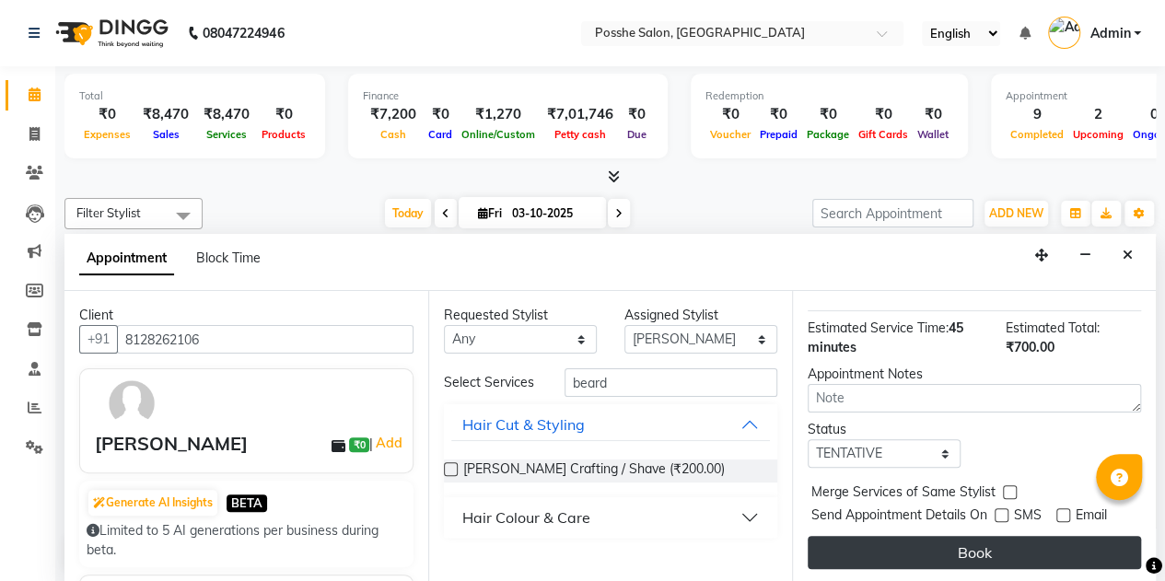
click at [964, 546] on button "Book" at bounding box center [975, 552] width 334 height 33
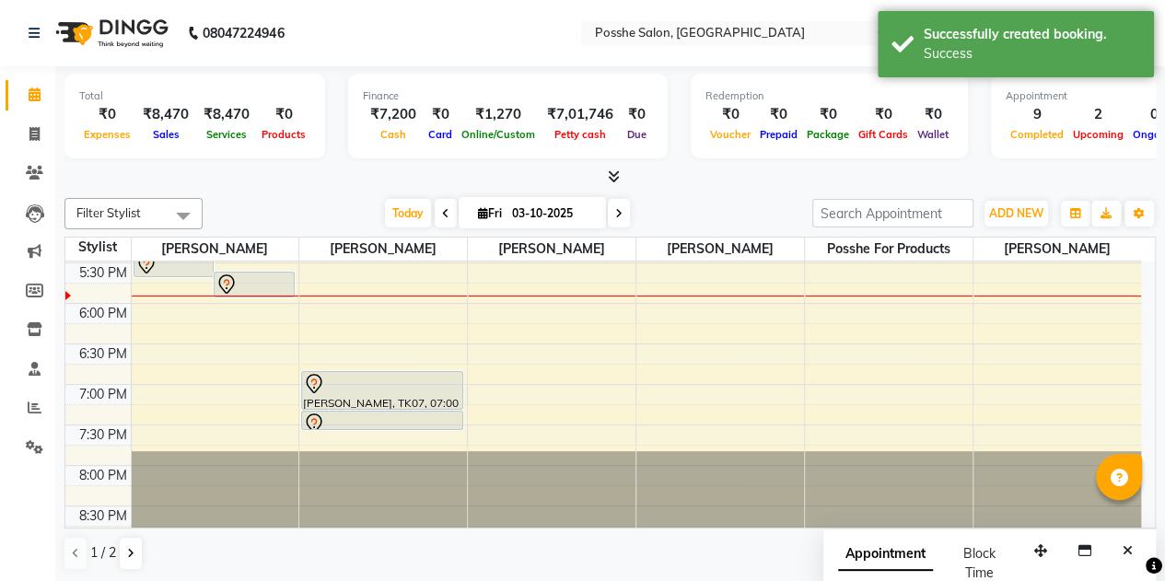
click at [846, 184] on div at bounding box center [610, 177] width 1092 height 19
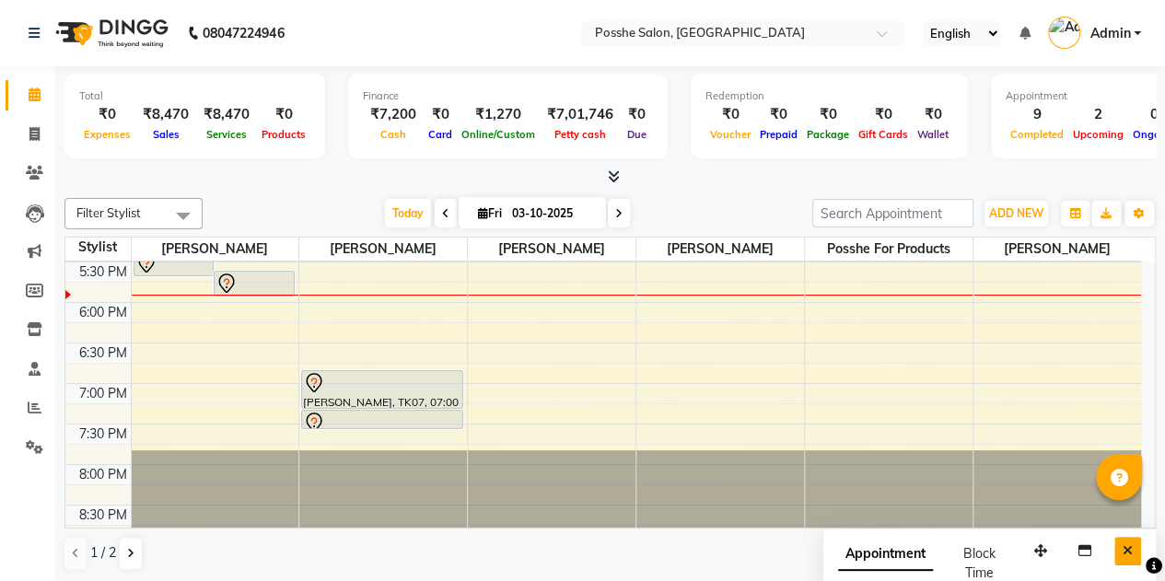
click at [1120, 545] on button "Close" at bounding box center [1128, 551] width 27 height 29
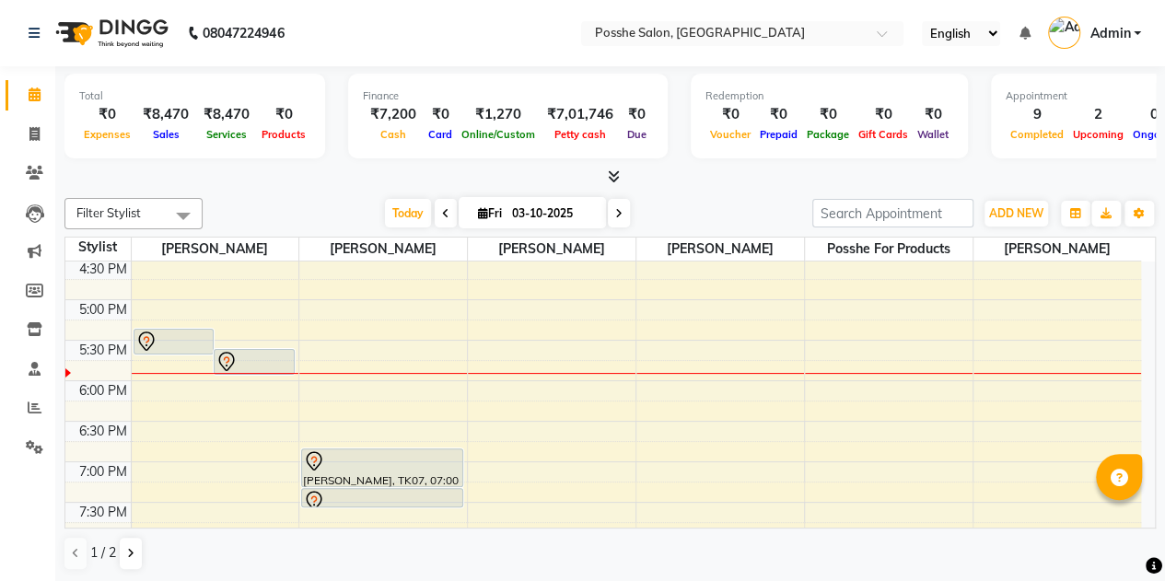
scroll to position [769, 0]
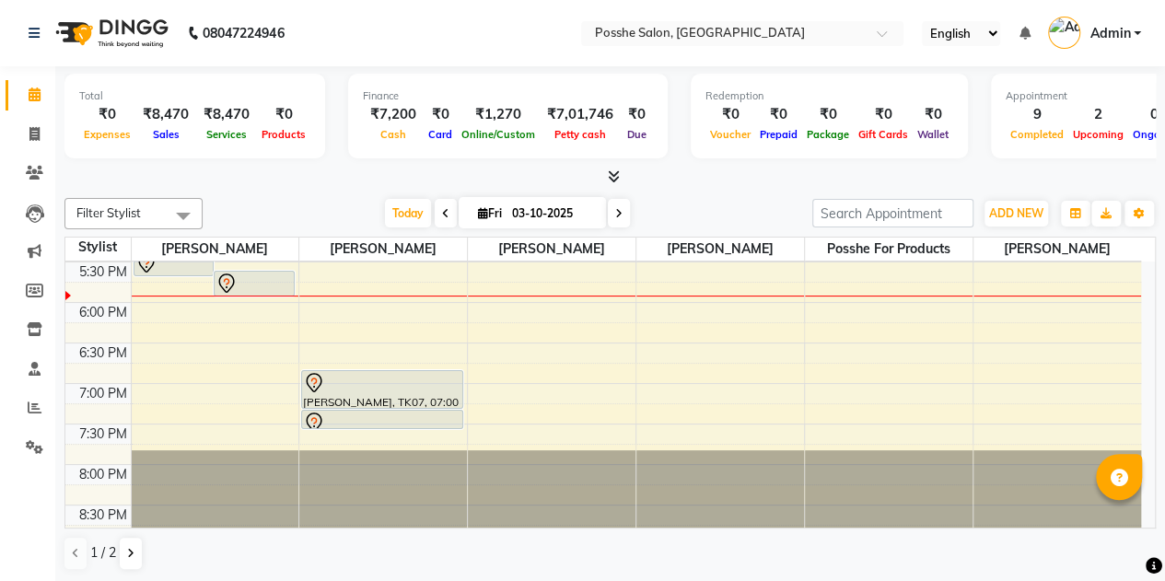
click at [387, 419] on div at bounding box center [382, 423] width 158 height 22
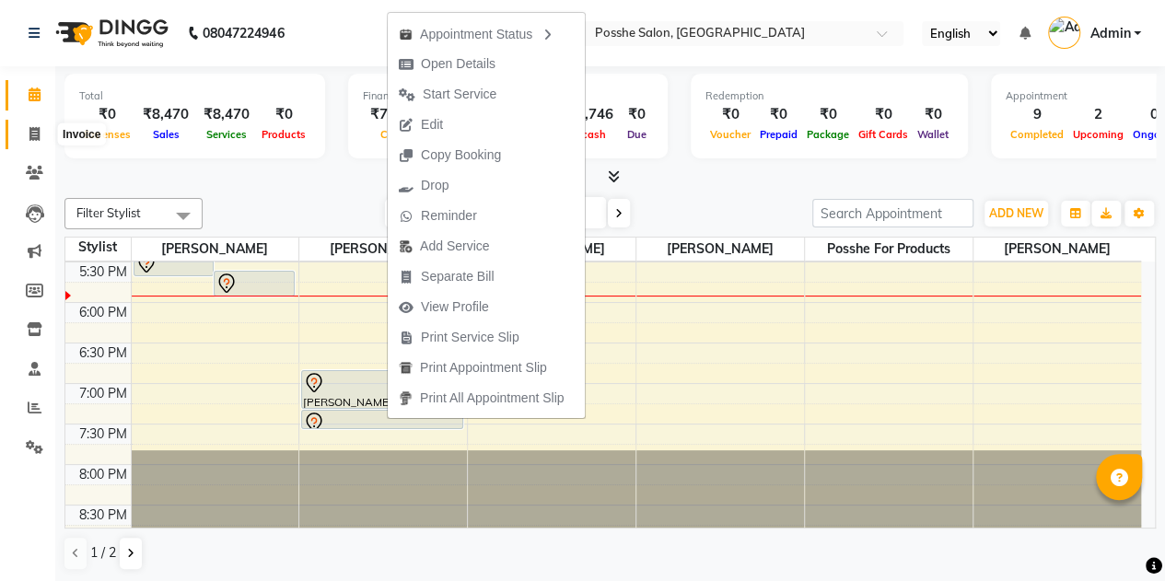
click at [35, 138] on icon at bounding box center [34, 134] width 10 height 14
select select "6052"
select select "service"
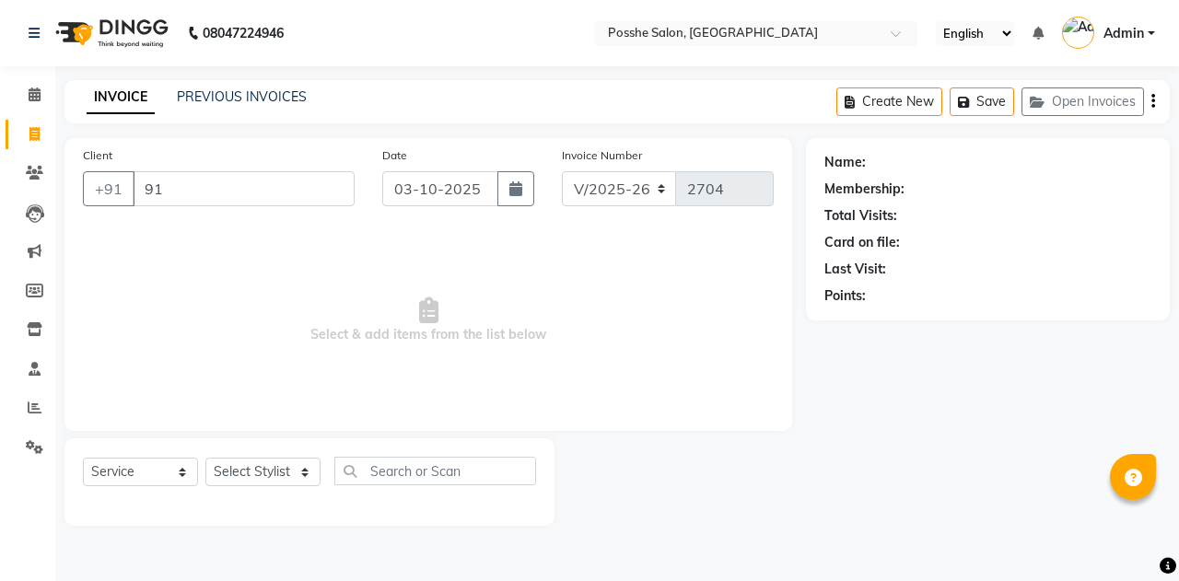
type input "9"
click at [293, 481] on select "Select Stylist Faheem Salmani Farheen Shaikh Kamal Chand Posshe for products Ra…" at bounding box center [262, 472] width 115 height 29
select select "43692"
click at [205, 458] on select "Select Stylist Faheem Salmani Farheen Shaikh Kamal Chand Posshe for products Ra…" at bounding box center [262, 472] width 115 height 29
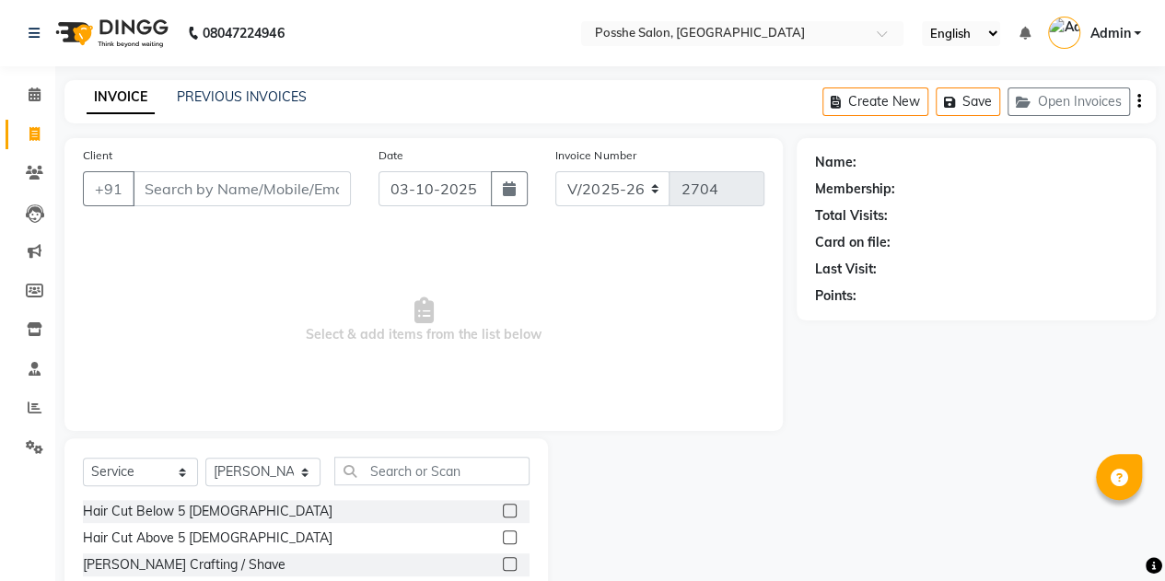
click at [503, 533] on label at bounding box center [510, 538] width 14 height 14
click at [503, 533] on input "checkbox" at bounding box center [509, 539] width 12 height 12
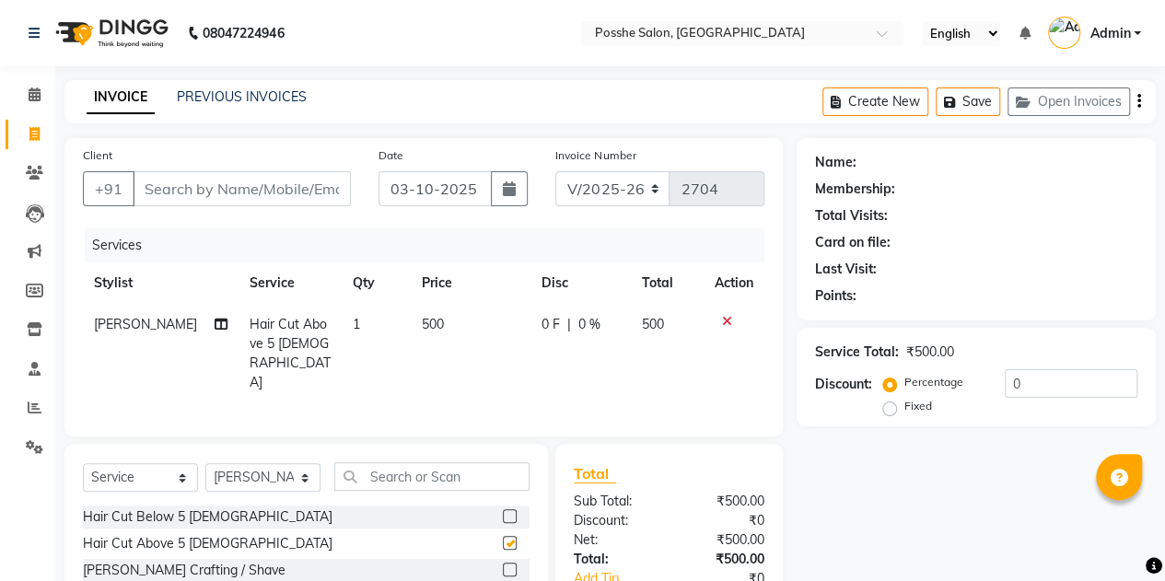
checkbox input "false"
click at [503, 565] on label at bounding box center [510, 570] width 14 height 14
click at [503, 565] on input "checkbox" at bounding box center [509, 571] width 12 height 12
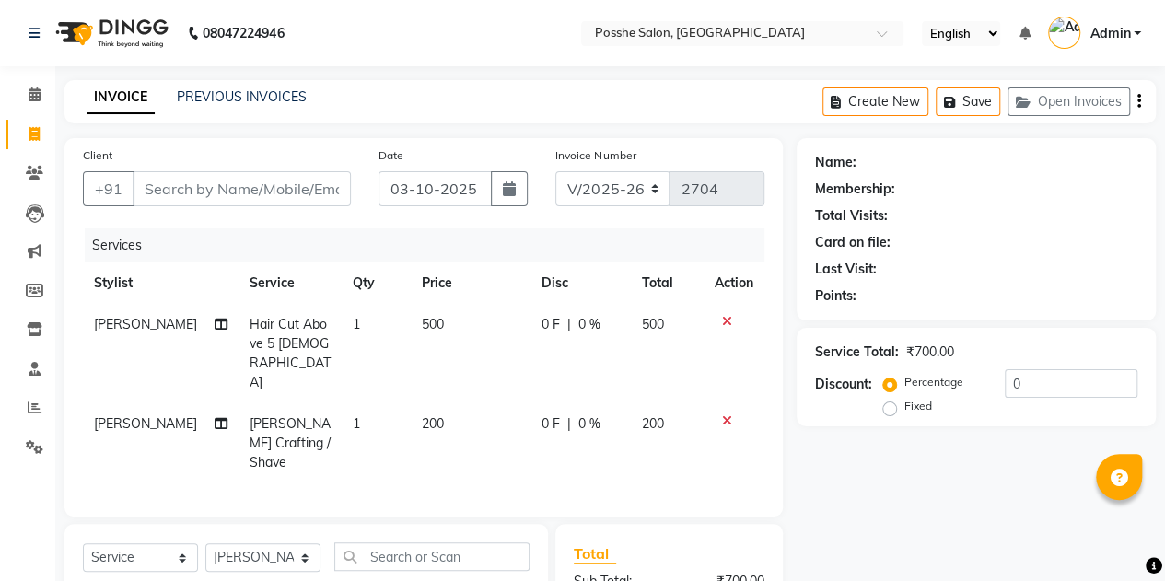
checkbox input "false"
click at [297, 191] on input "Client" at bounding box center [242, 188] width 218 height 35
type input "8"
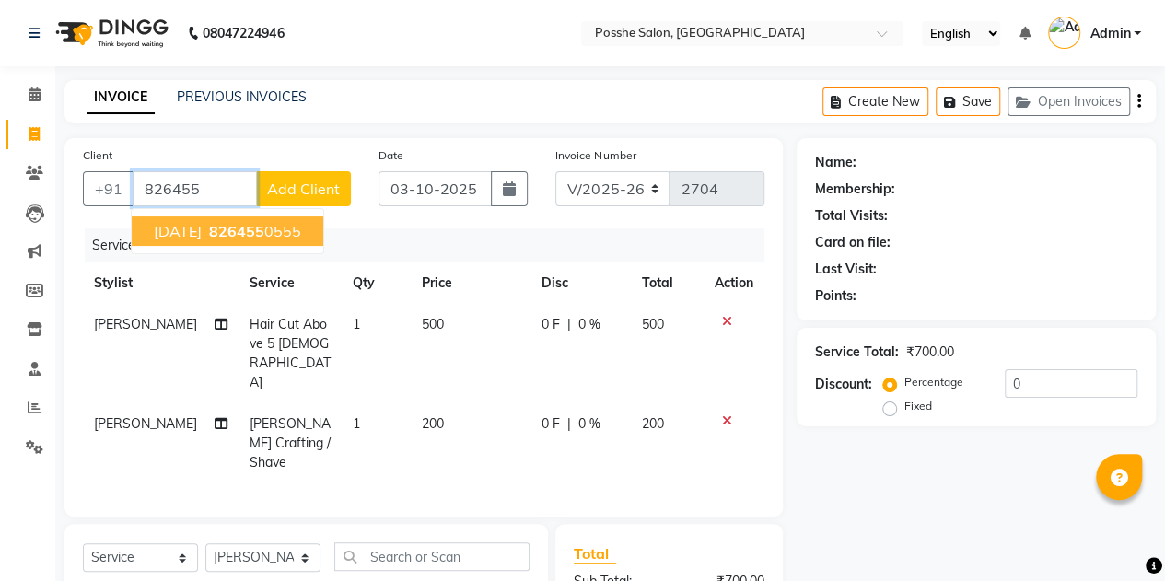
click at [214, 237] on span "826455" at bounding box center [236, 231] width 55 height 18
type input "8264550555"
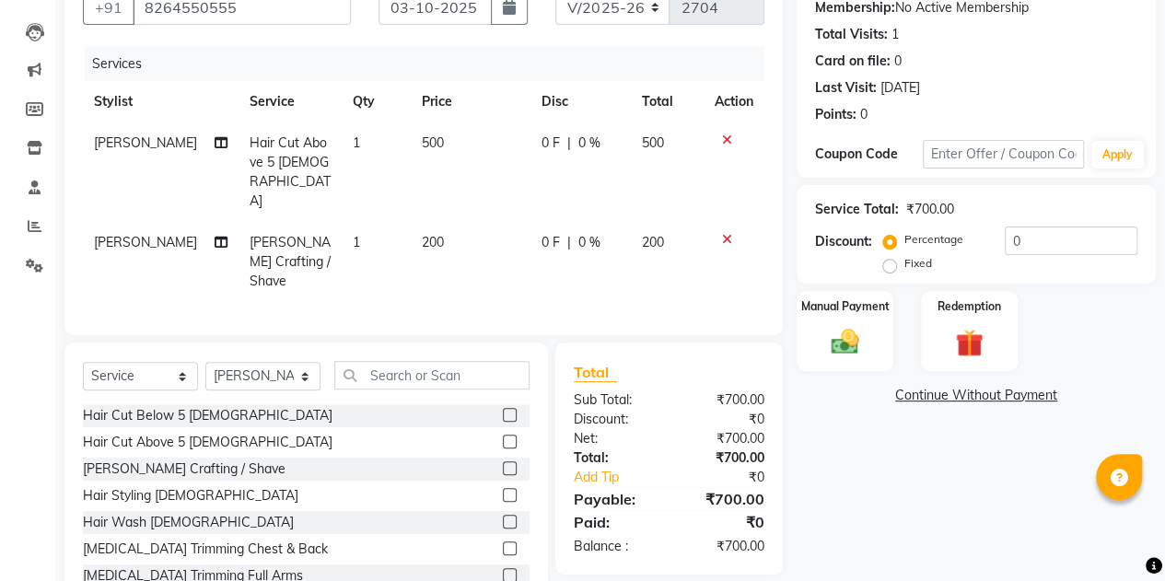
scroll to position [197, 0]
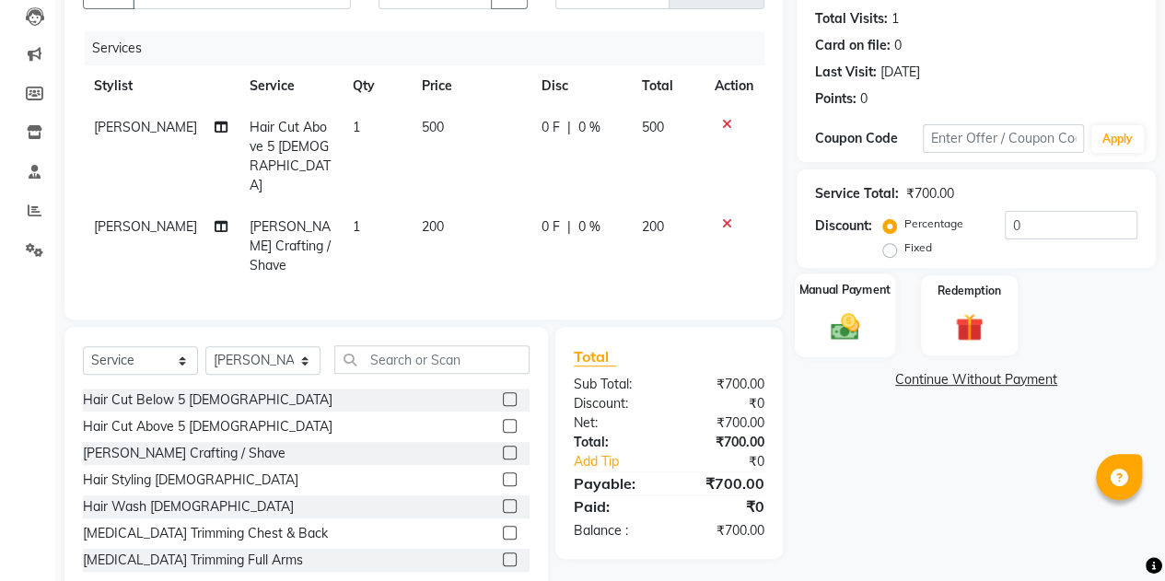
click at [849, 331] on img at bounding box center [845, 326] width 47 height 33
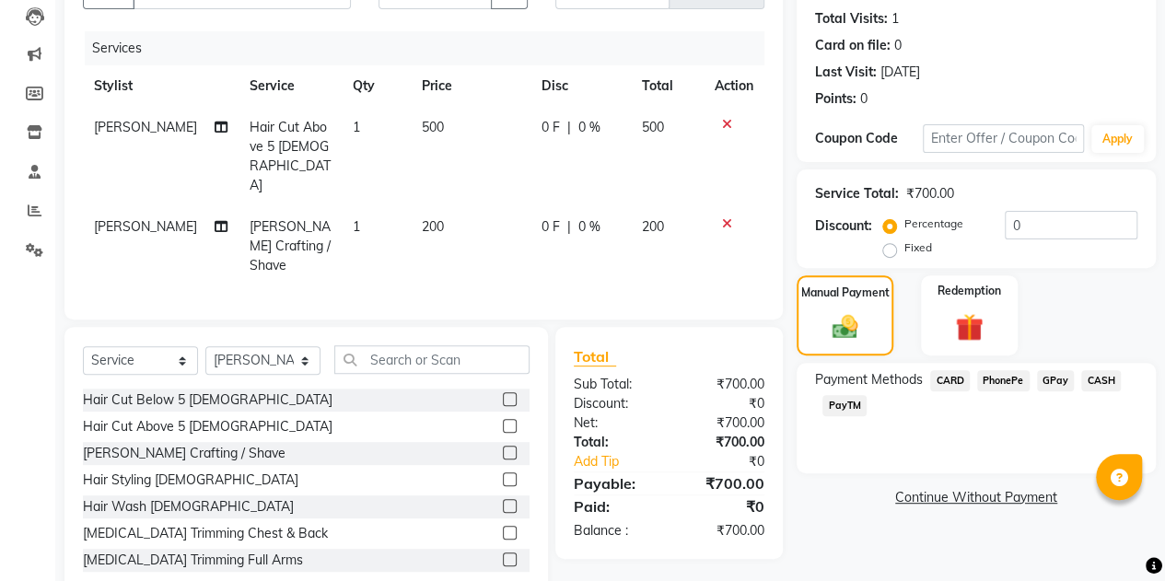
click at [861, 408] on span "PayTM" at bounding box center [845, 405] width 44 height 21
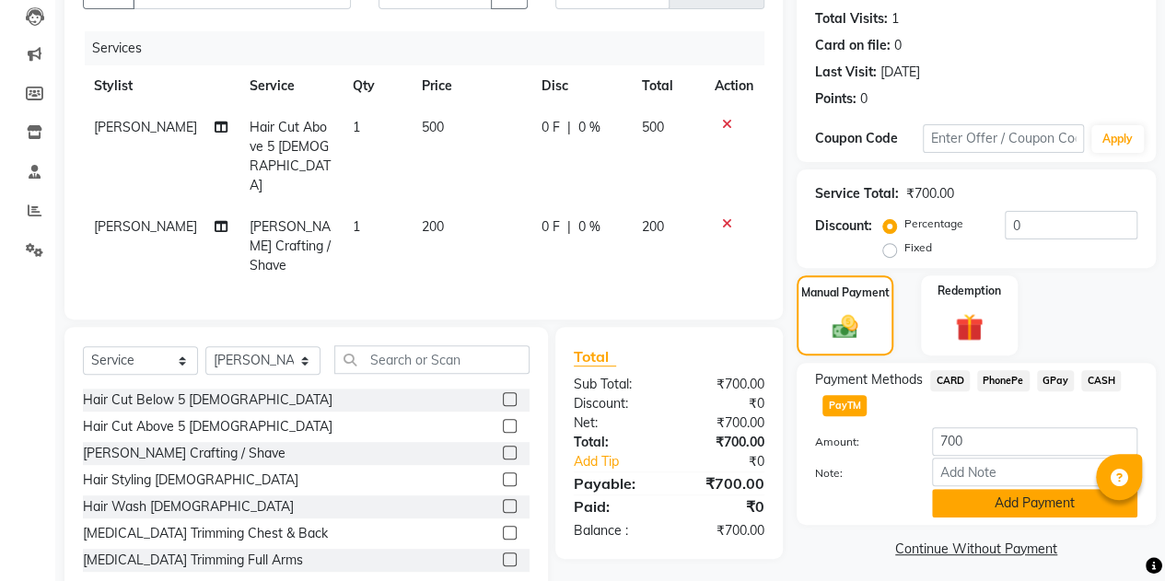
click at [993, 509] on button "Add Payment" at bounding box center [1034, 503] width 205 height 29
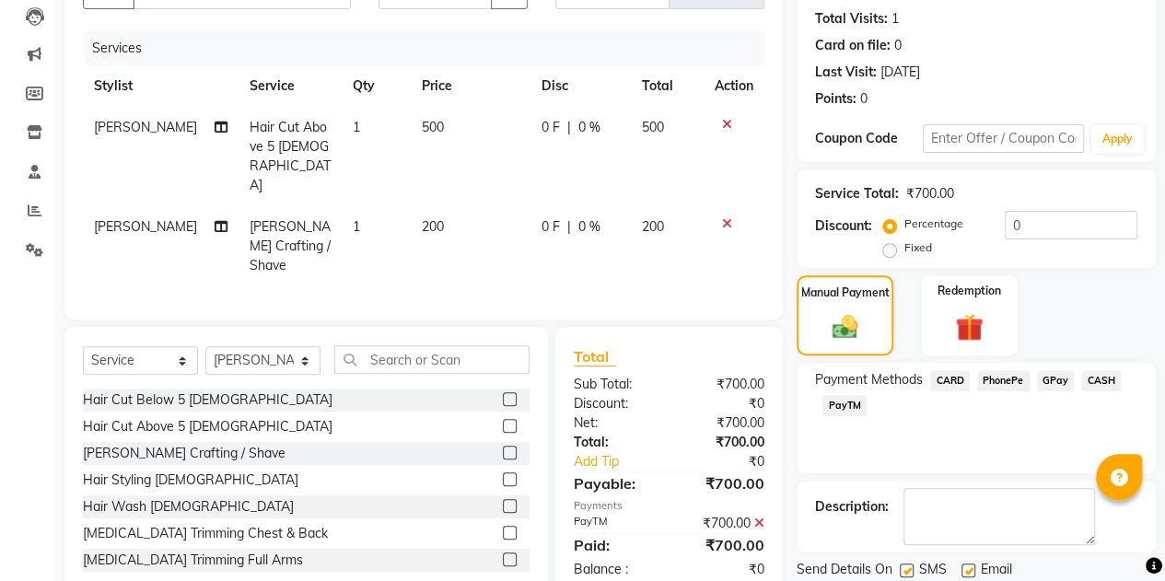
scroll to position [256, 0]
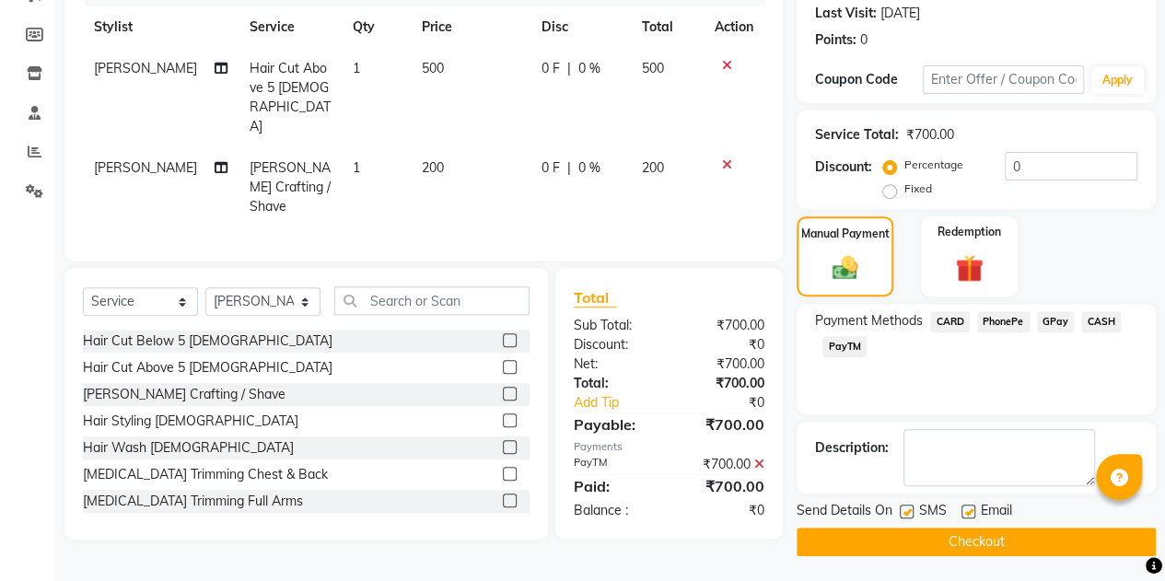
click at [966, 511] on label at bounding box center [969, 512] width 14 height 14
click at [966, 511] on input "checkbox" at bounding box center [968, 513] width 12 height 12
checkbox input "false"
click at [899, 504] on div "Send Details On SMS Email" at bounding box center [976, 512] width 359 height 23
click at [908, 511] on label at bounding box center [907, 512] width 14 height 14
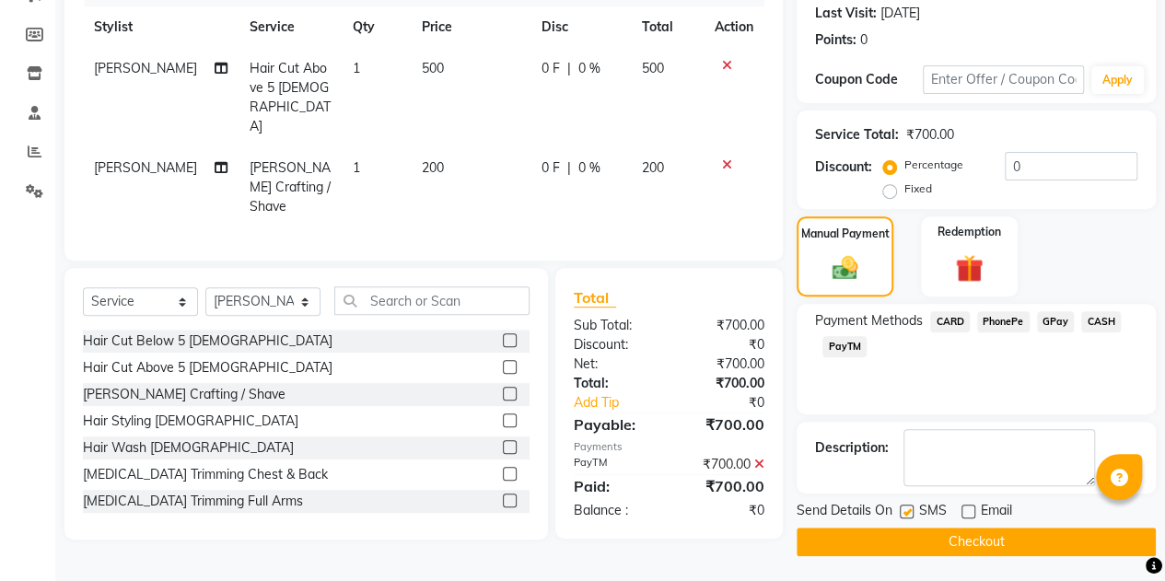
click at [908, 511] on input "checkbox" at bounding box center [906, 513] width 12 height 12
checkbox input "false"
click at [951, 532] on button "Checkout" at bounding box center [976, 542] width 359 height 29
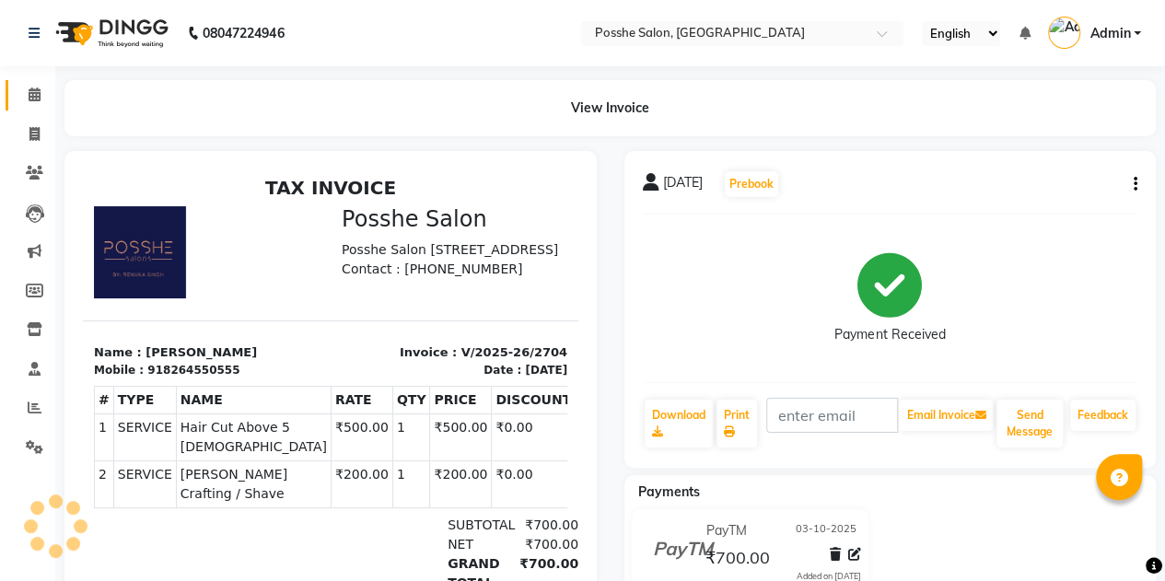
click at [33, 98] on icon at bounding box center [35, 95] width 12 height 14
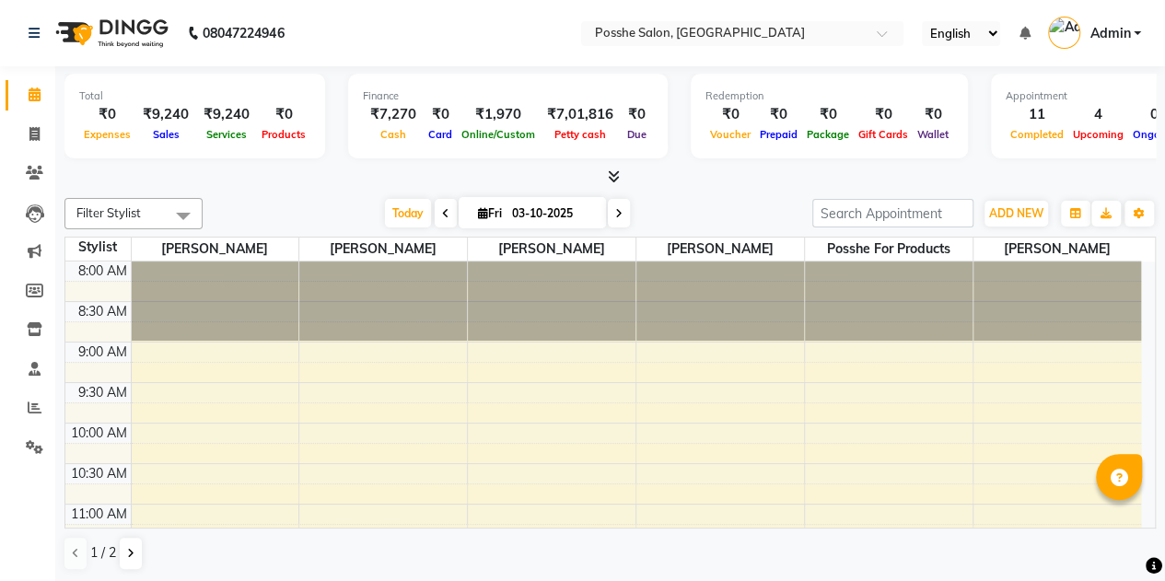
click at [233, 185] on div at bounding box center [610, 177] width 1092 height 19
click at [28, 136] on span at bounding box center [34, 134] width 32 height 21
select select "service"
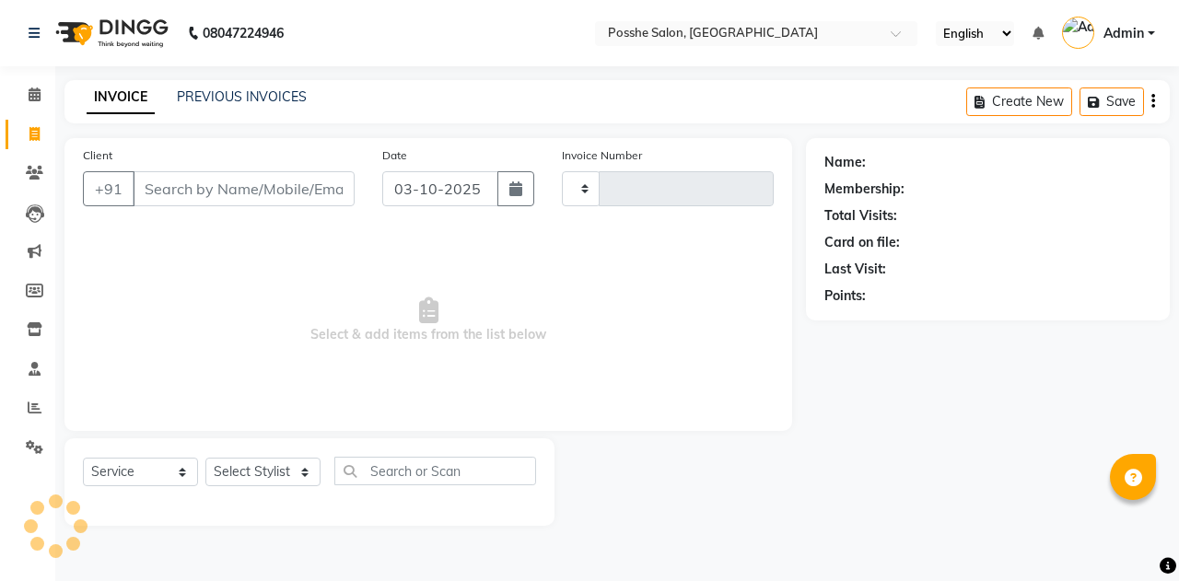
type input "2706"
select select "6052"
click at [195, 194] on input "Client" at bounding box center [244, 188] width 222 height 35
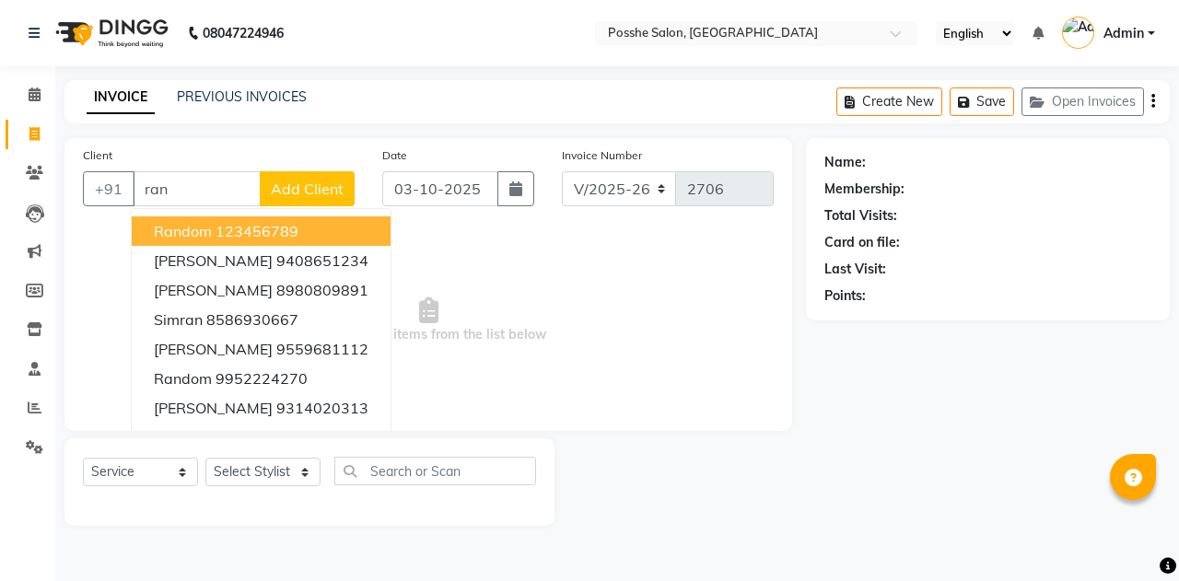
type input "ran"
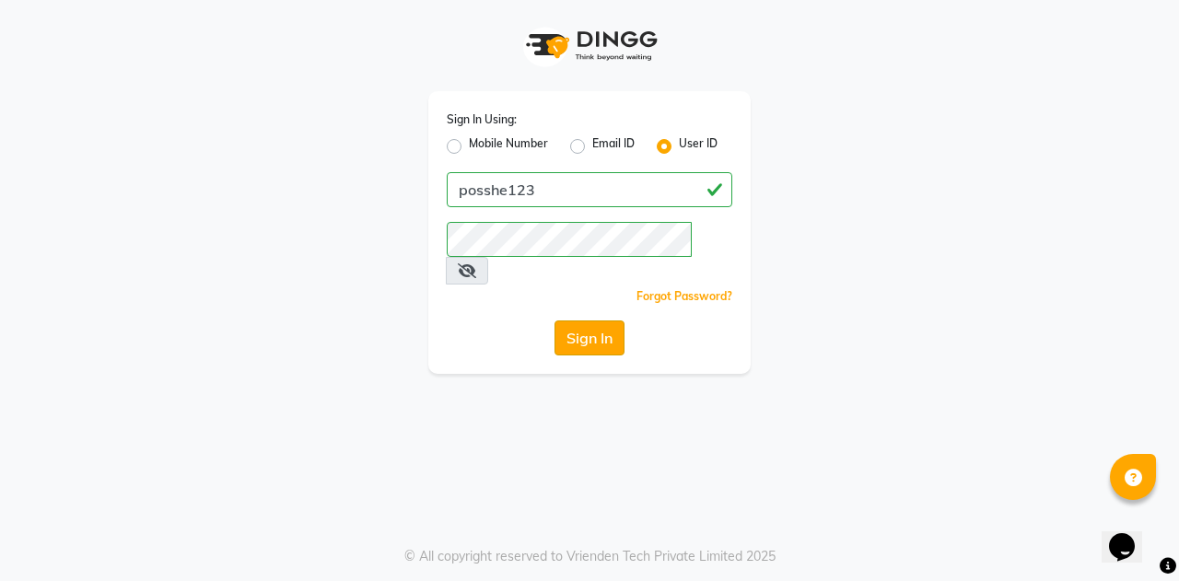
click at [581, 321] on button "Sign In" at bounding box center [590, 338] width 70 height 35
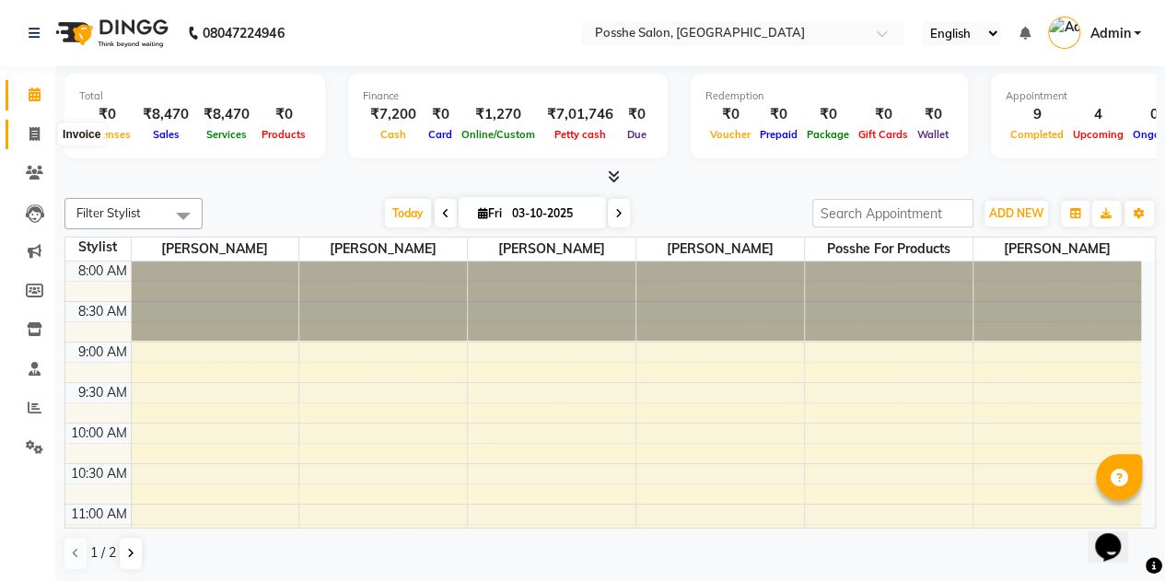
click at [29, 137] on icon at bounding box center [34, 134] width 10 height 14
select select "service"
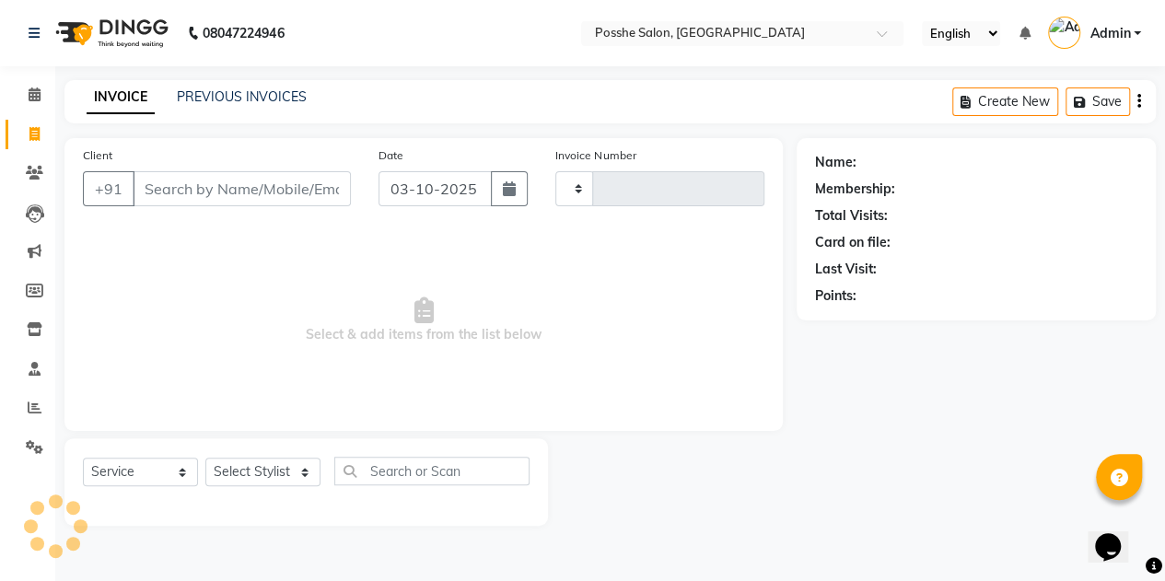
type input "2705"
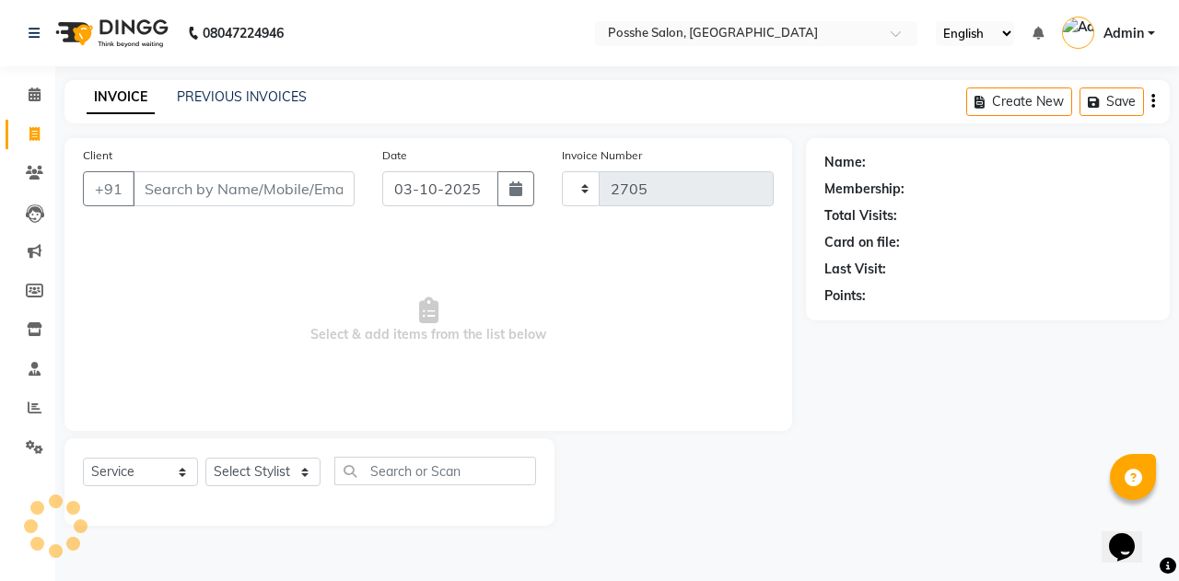
select select "6052"
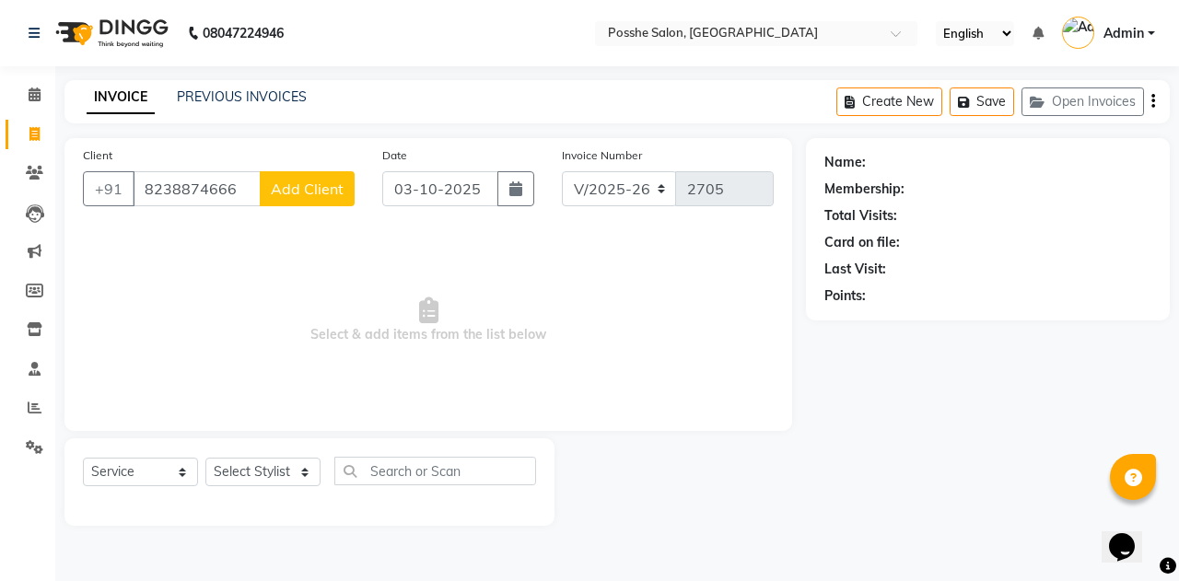
type input "8238874666"
click at [313, 193] on span "Add Client" at bounding box center [307, 189] width 73 height 18
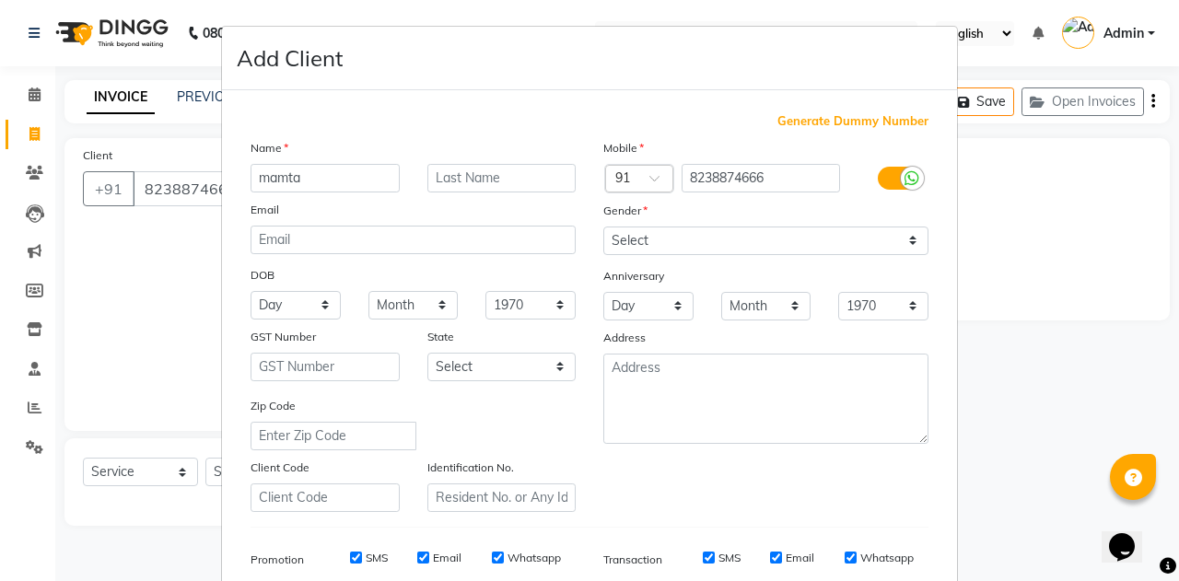
type input "mamta"
click at [481, 172] on input "text" at bounding box center [501, 178] width 149 height 29
type input "shah"
click at [715, 239] on select "Select Male Female Other Prefer Not To Say" at bounding box center [765, 241] width 325 height 29
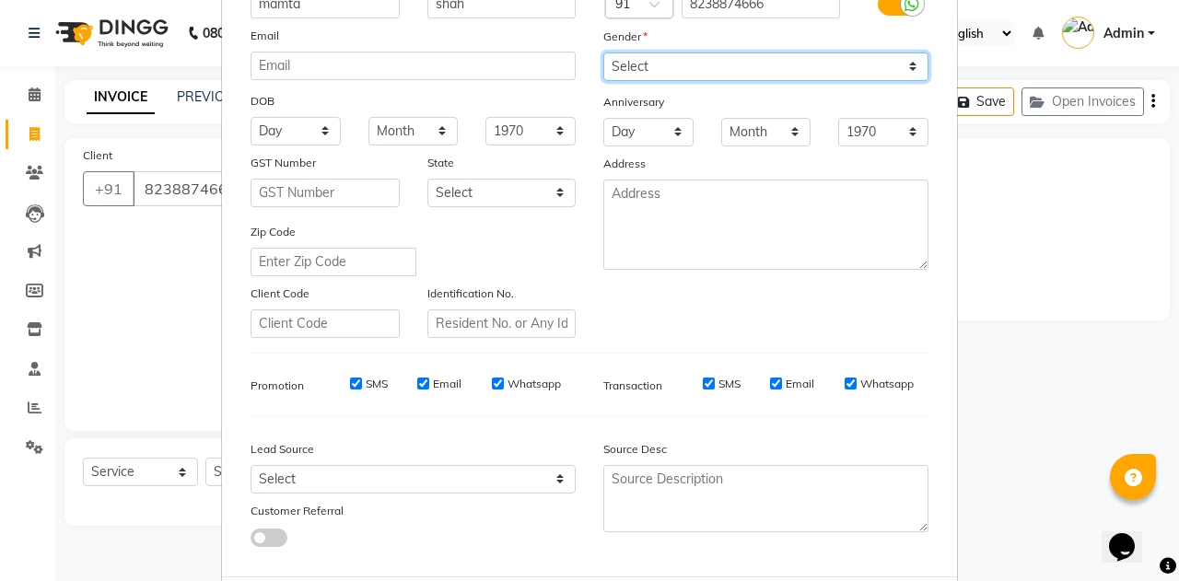
scroll to position [189, 0]
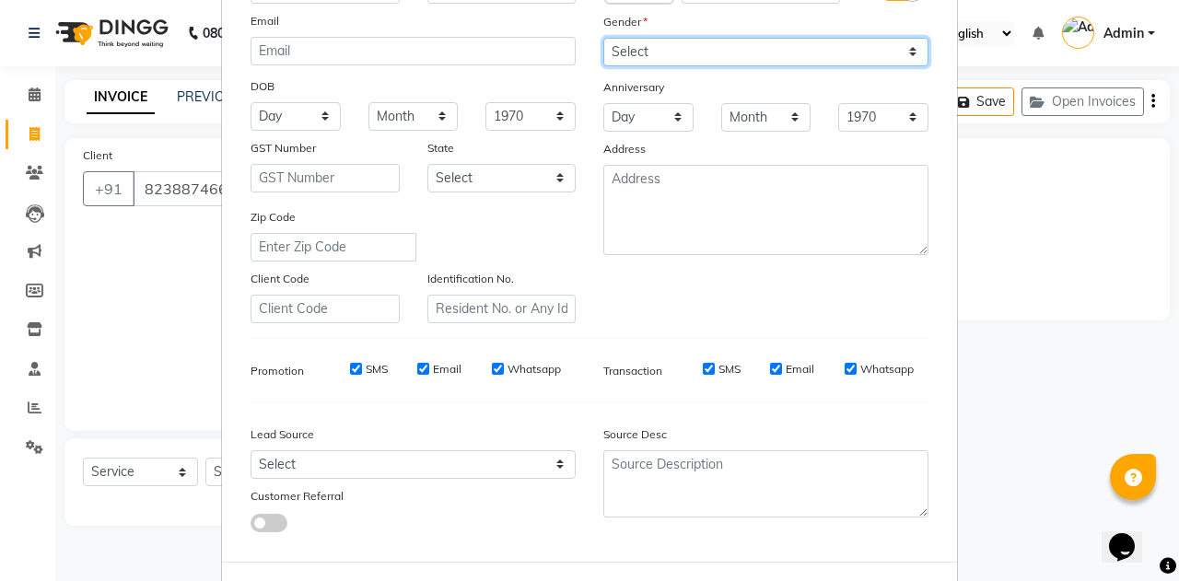
drag, startPoint x: 631, startPoint y: 54, endPoint x: 639, endPoint y: 123, distance: 68.7
click at [639, 123] on div "Mobile Country Code × 91 8238874666 Gender Select Male Female Other Prefer Not …" at bounding box center [766, 136] width 353 height 374
select select "female"
click at [603, 38] on select "Select Male Female Other Prefer Not To Say" at bounding box center [765, 52] width 325 height 29
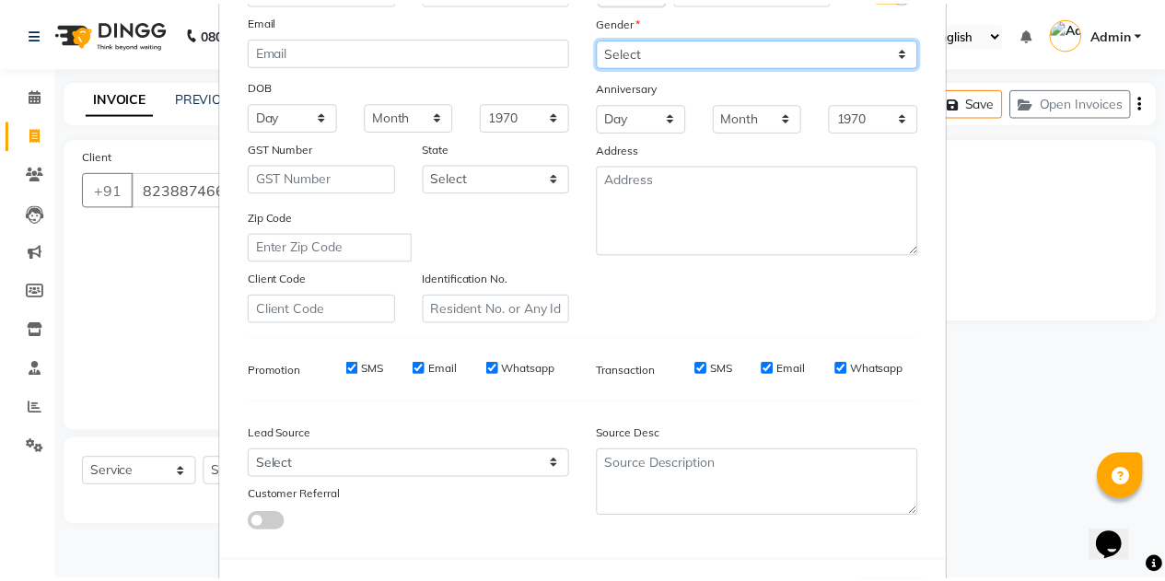
scroll to position [265, 0]
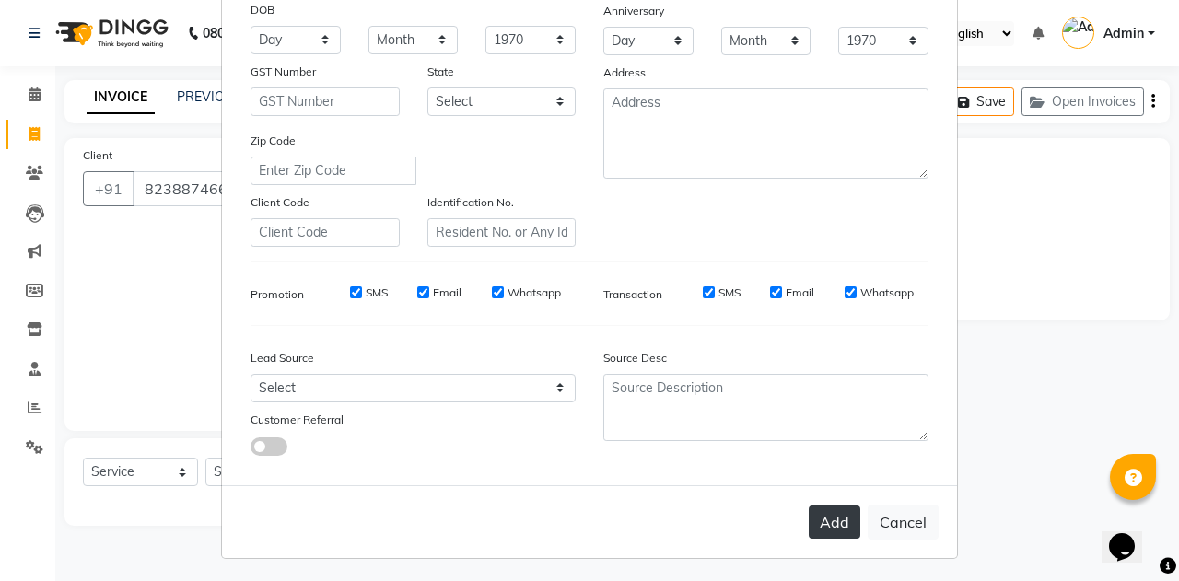
click at [826, 521] on button "Add" at bounding box center [835, 522] width 52 height 33
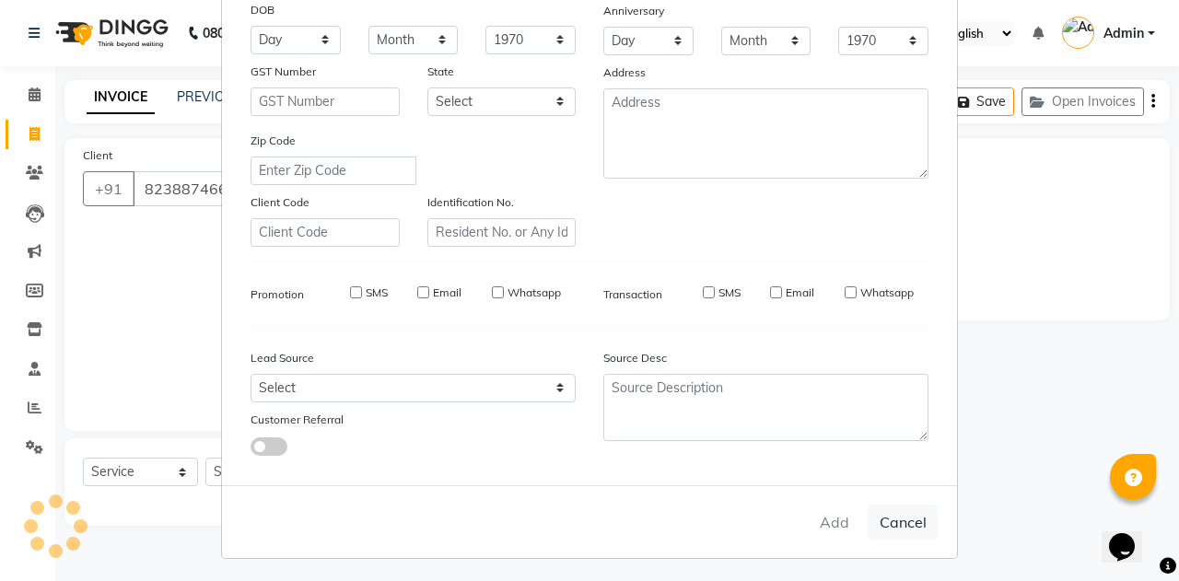
select select
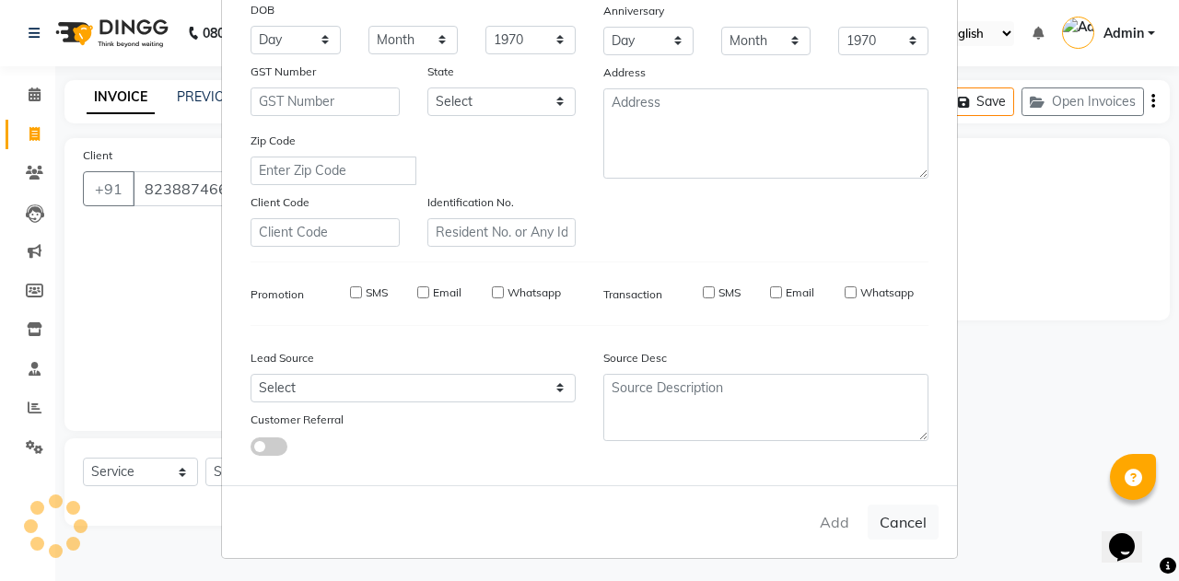
select select
checkbox input "false"
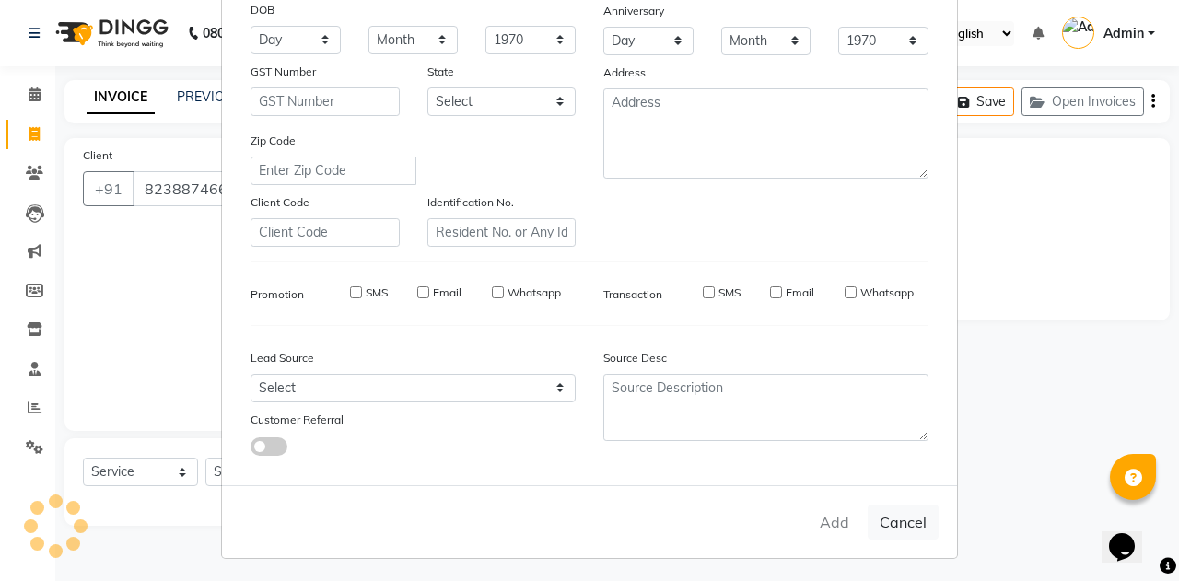
checkbox input "false"
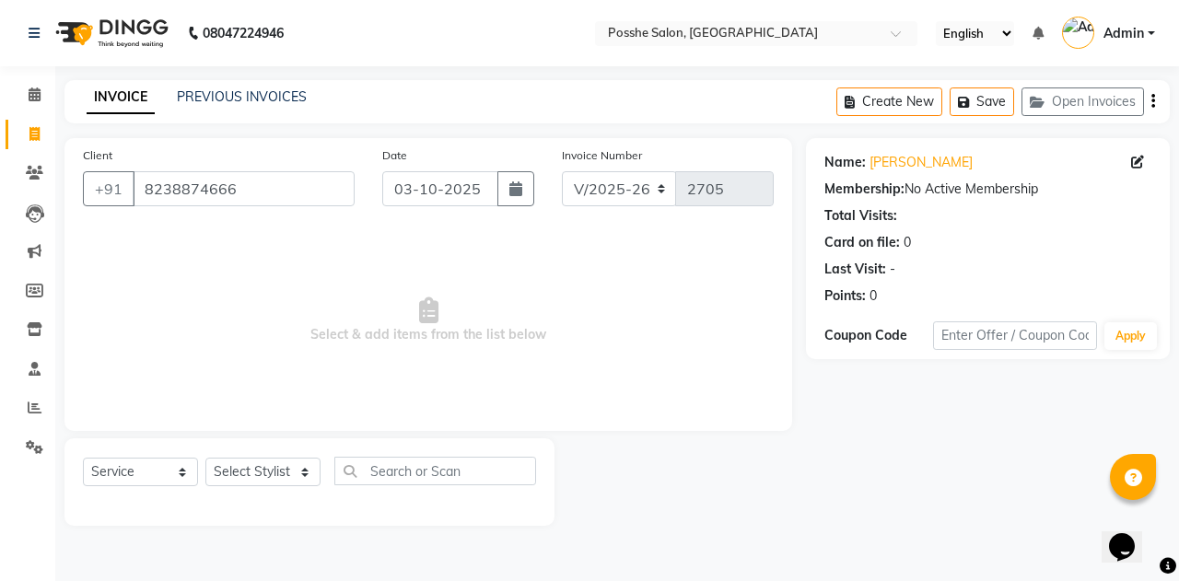
click at [302, 455] on div "Select Service Product Membership Package Voucher Prepaid Gift Card Select Styl…" at bounding box center [309, 483] width 490 height 88
click at [300, 474] on select "Select Stylist Faheem Salmani Farheen Shaikh Kamal Chand Posshe for products Ra…" at bounding box center [262, 472] width 115 height 29
select select "92114"
click at [205, 458] on select "Select Stylist Faheem Salmani Farheen Shaikh Kamal Chand Posshe for products Ra…" at bounding box center [262, 472] width 115 height 29
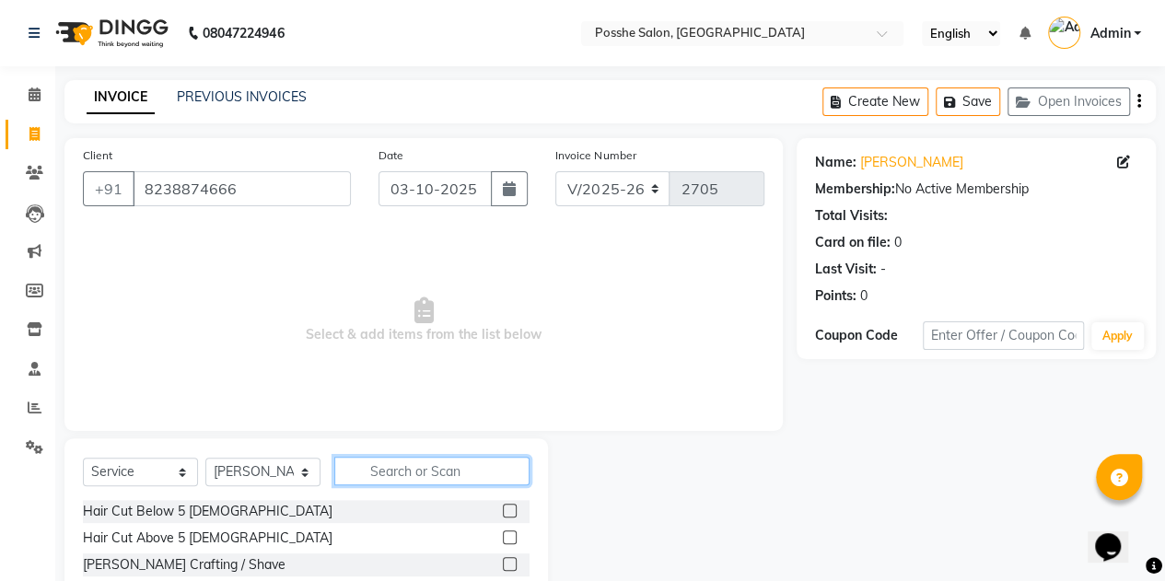
click at [409, 465] on input "text" at bounding box center [431, 471] width 195 height 29
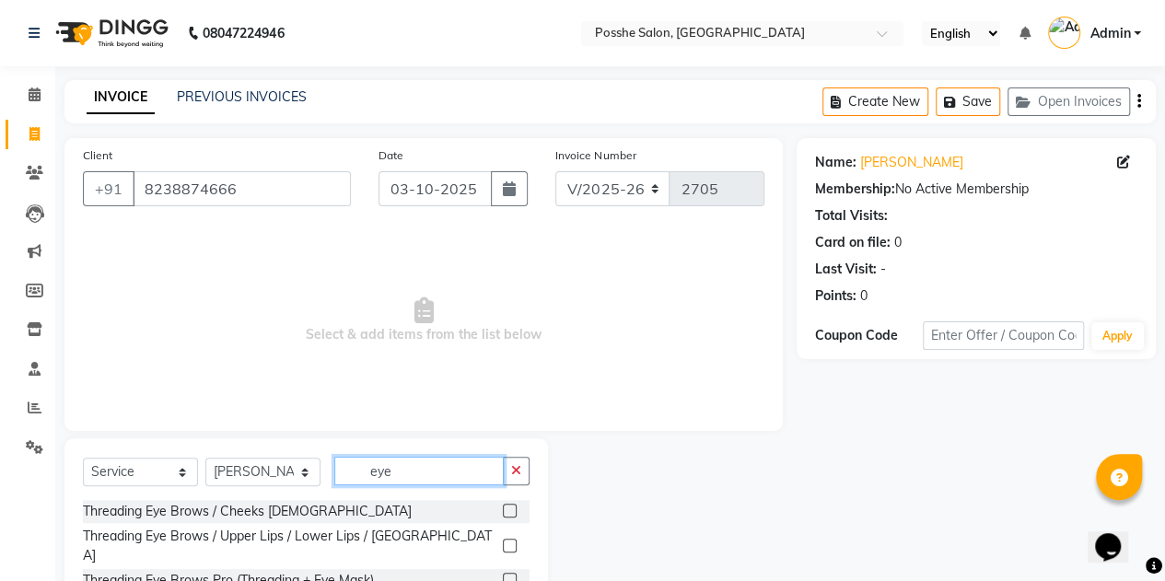
type input "eye"
click at [509, 539] on label at bounding box center [510, 546] width 14 height 14
click at [509, 541] on input "checkbox" at bounding box center [509, 547] width 12 height 12
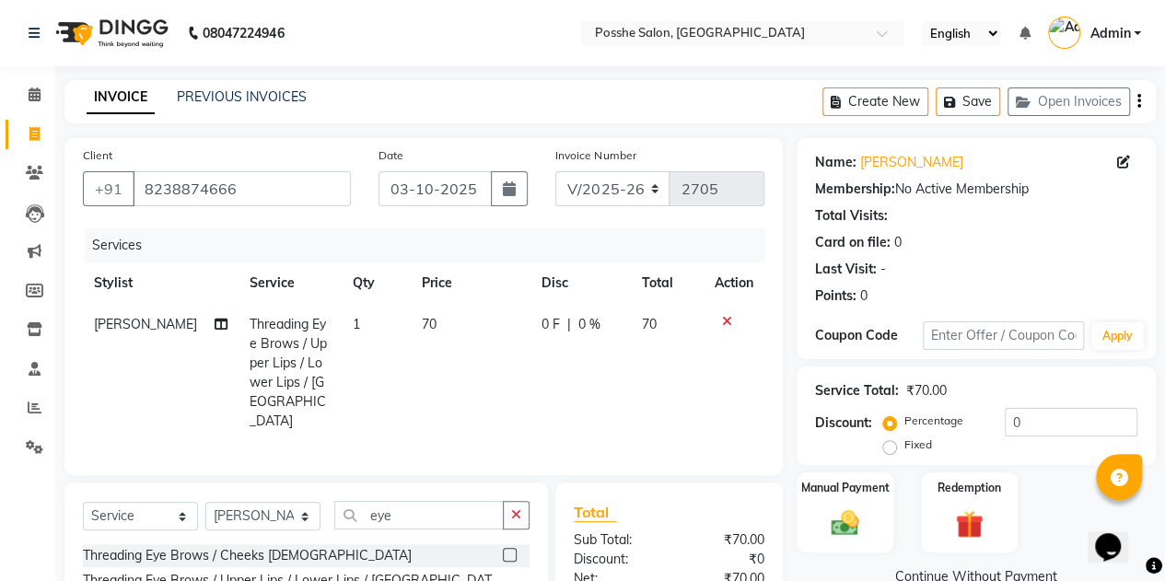
checkbox input "false"
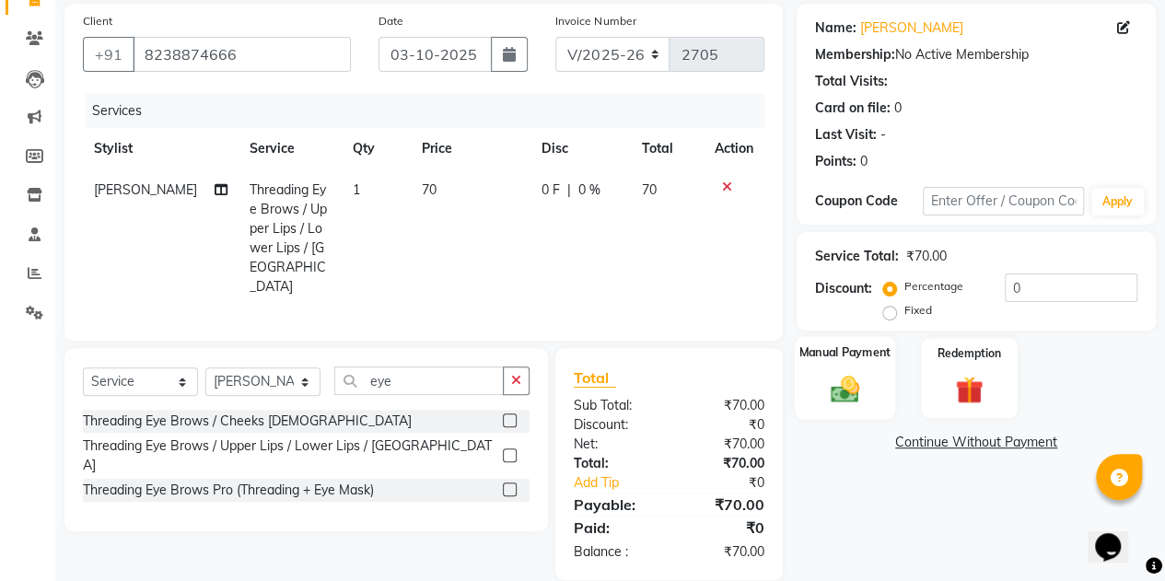
click at [849, 359] on label "Manual Payment" at bounding box center [846, 353] width 92 height 18
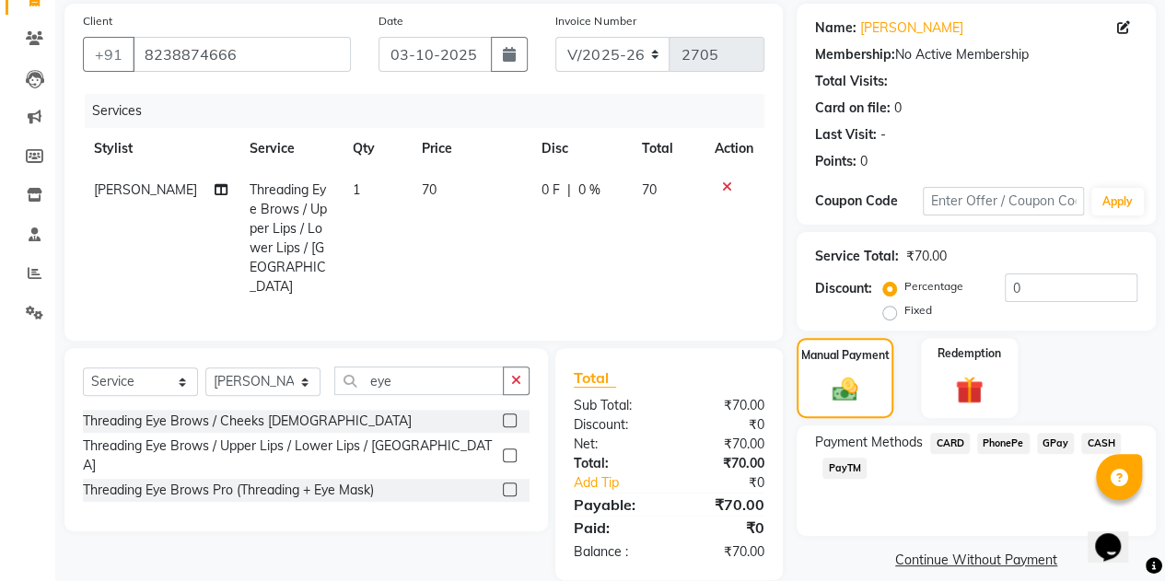
click at [1100, 439] on span "CASH" at bounding box center [1102, 443] width 40 height 21
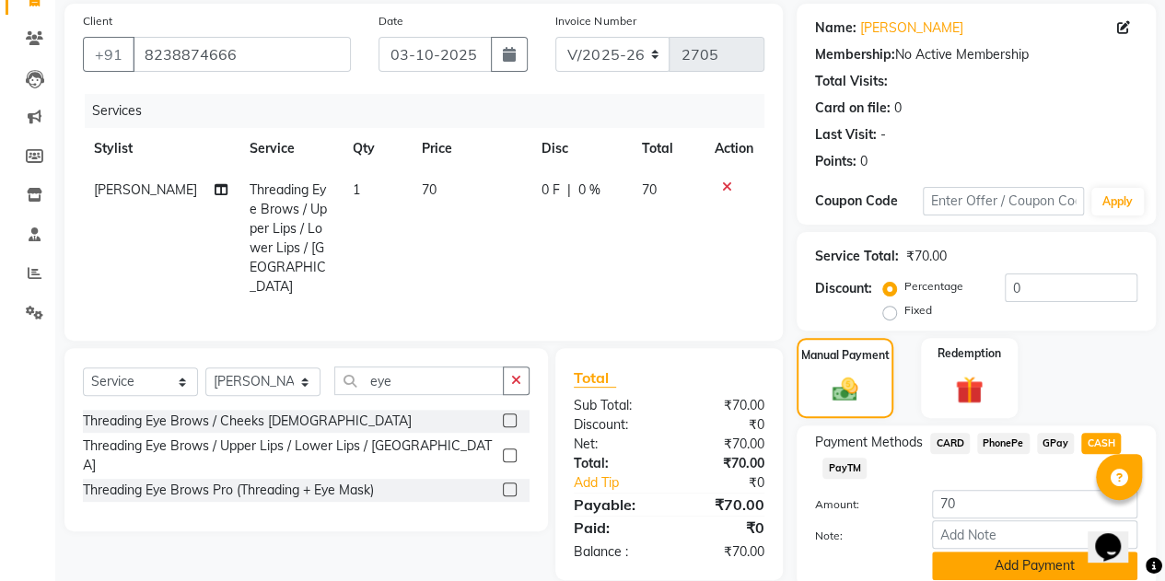
click at [1030, 561] on button "Add Payment" at bounding box center [1034, 566] width 205 height 29
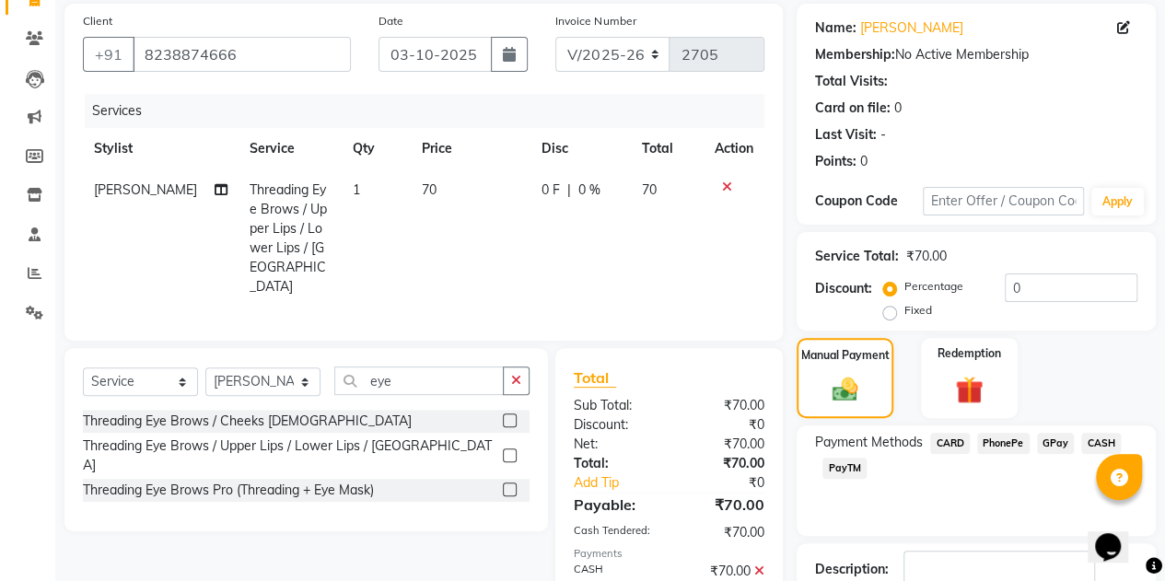
scroll to position [256, 0]
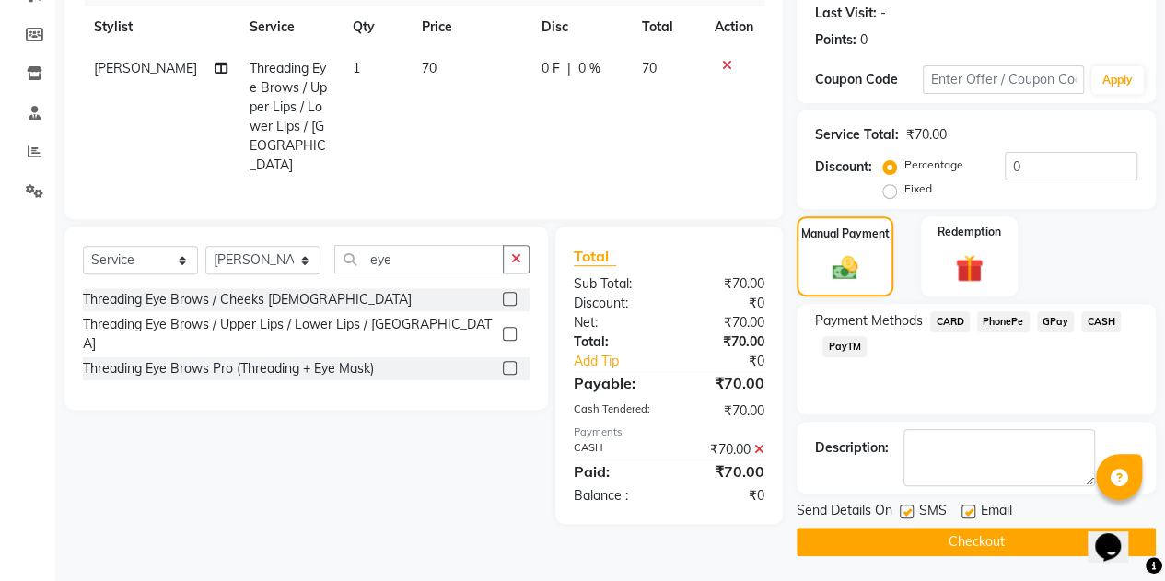
click at [973, 512] on label at bounding box center [969, 512] width 14 height 14
click at [973, 512] on input "checkbox" at bounding box center [968, 513] width 12 height 12
checkbox input "false"
click at [903, 509] on label at bounding box center [907, 512] width 14 height 14
click at [903, 509] on input "checkbox" at bounding box center [906, 513] width 12 height 12
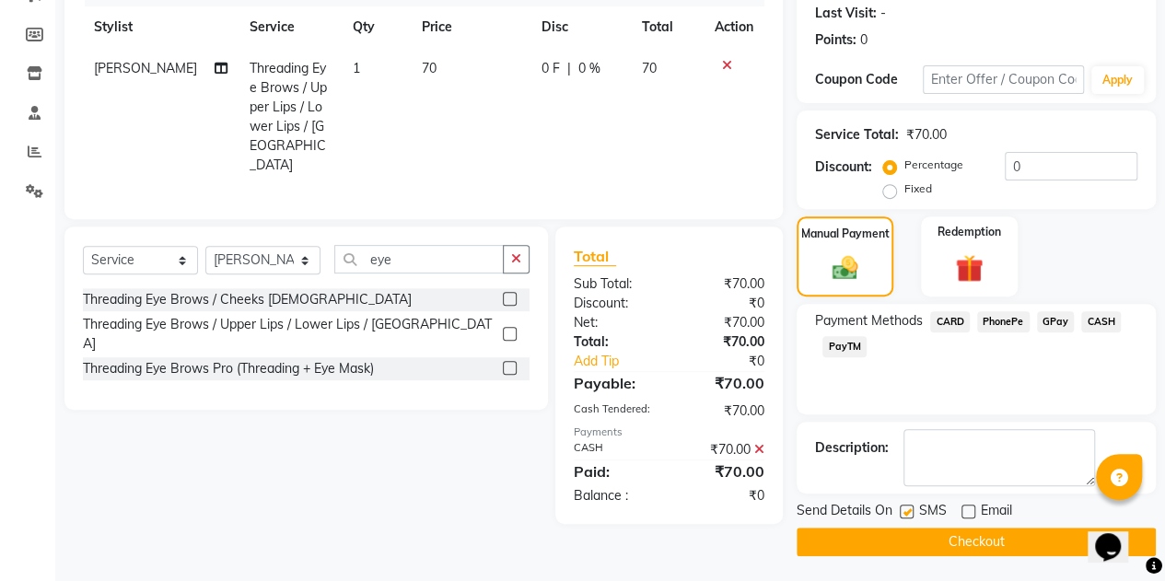
checkbox input "false"
click at [925, 543] on button "Checkout" at bounding box center [976, 542] width 359 height 29
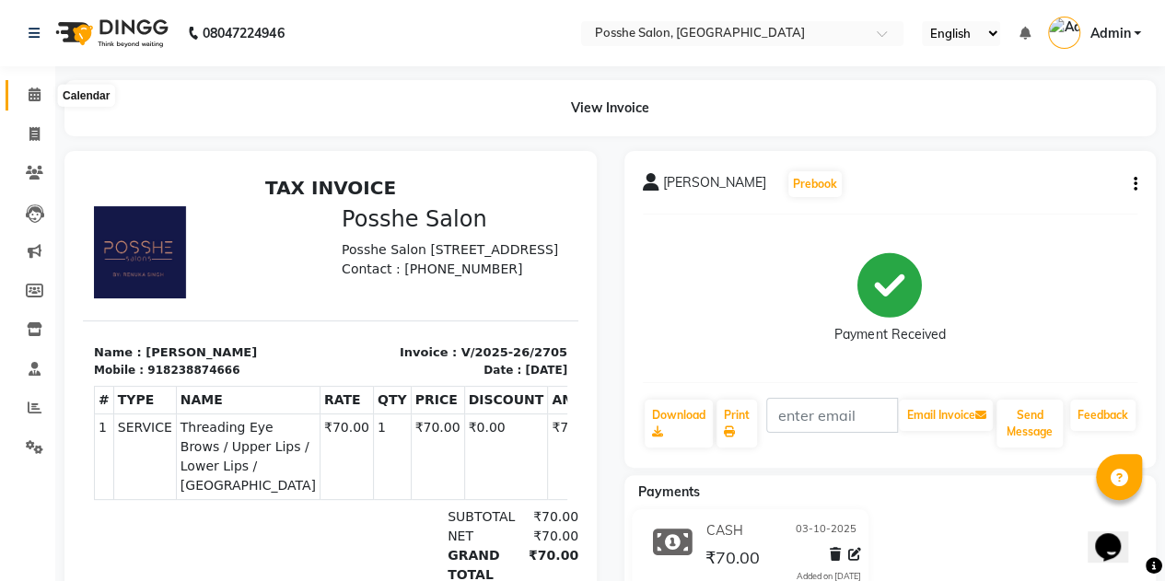
click at [35, 94] on icon at bounding box center [35, 95] width 12 height 14
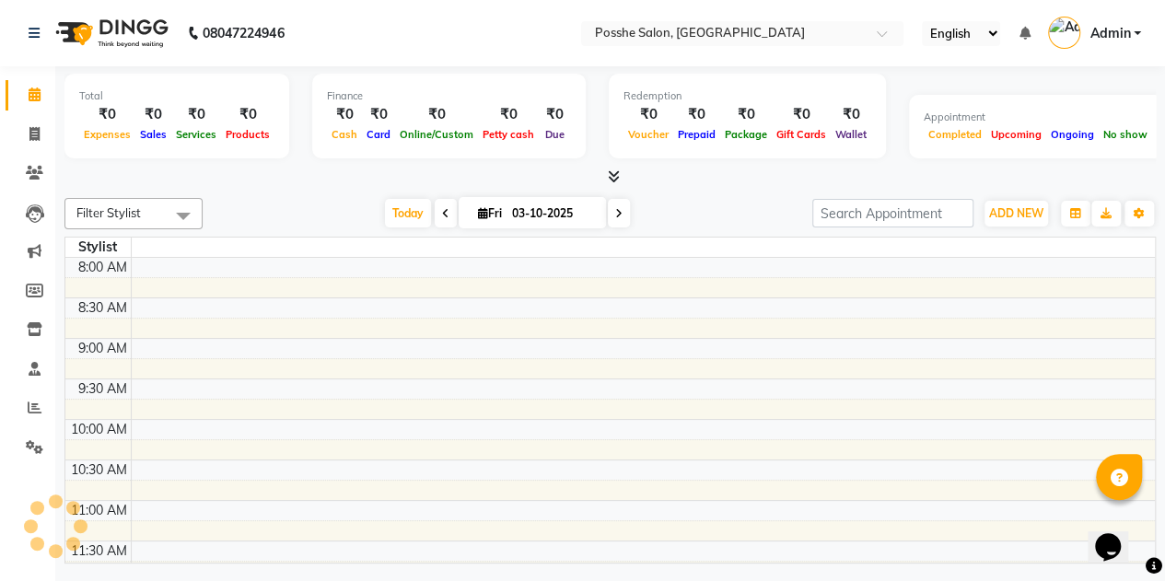
scroll to position [735, 0]
